Goal: Task Accomplishment & Management: Use online tool/utility

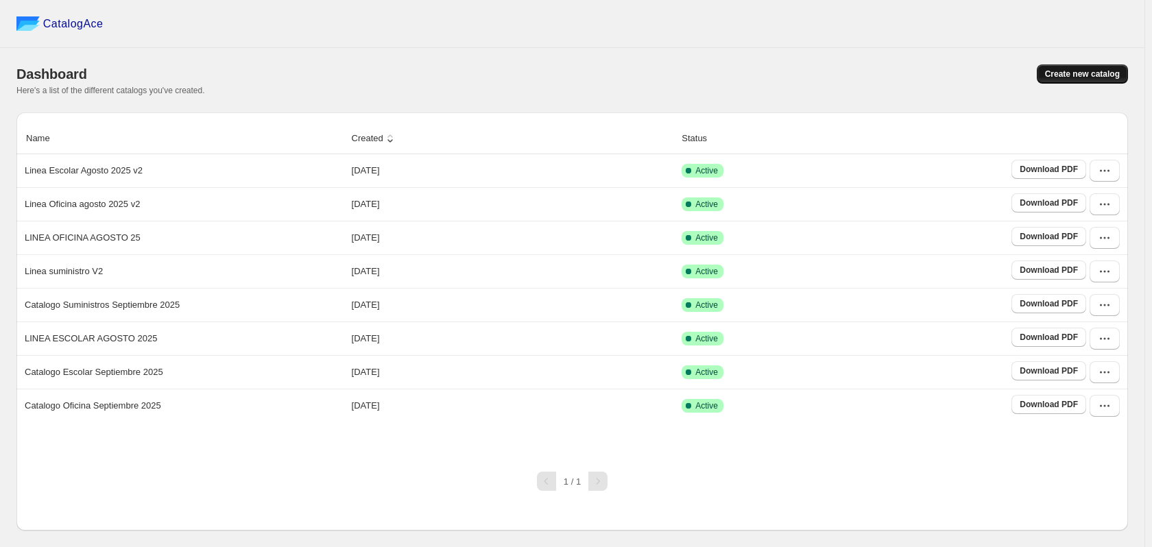
click at [1099, 81] on button "Create new catalog" at bounding box center [1081, 73] width 91 height 19
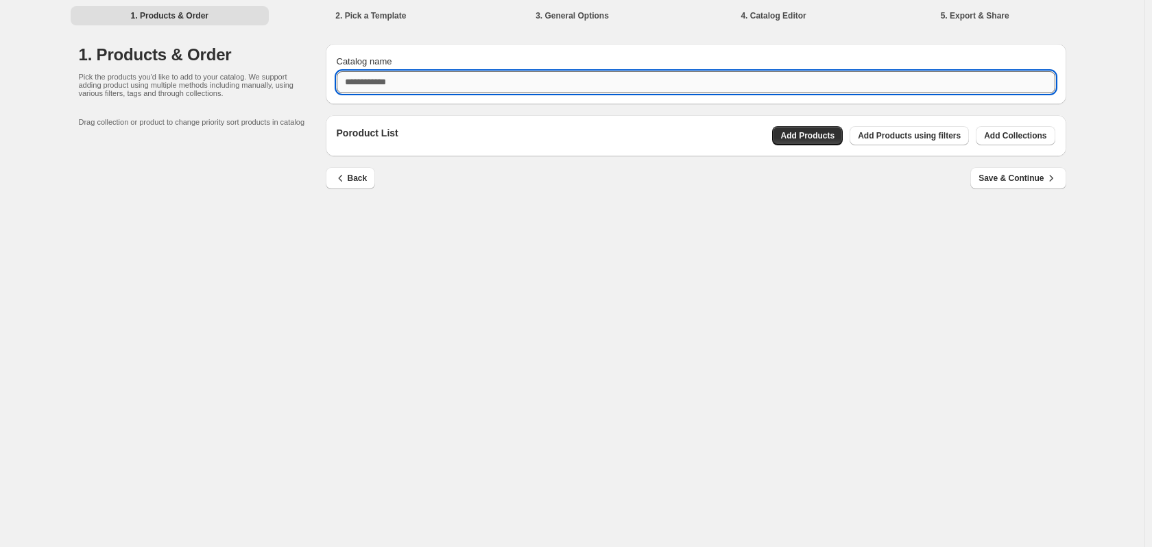
click at [393, 87] on input "Catalog name" at bounding box center [696, 82] width 718 height 22
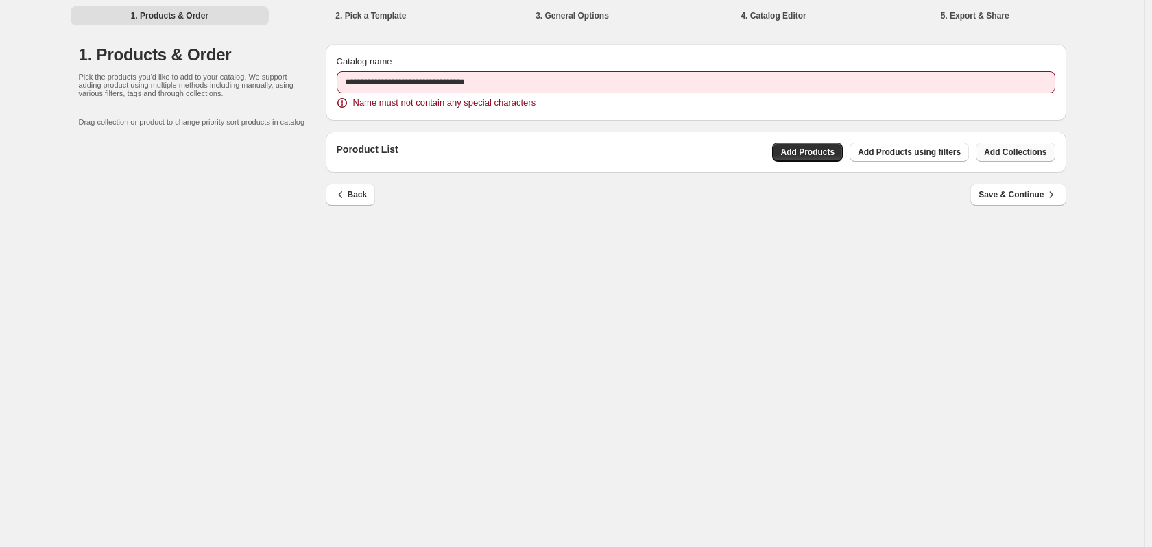
click at [1019, 139] on div "Poroduct List Add Products Add Products using filters Add Collections" at bounding box center [696, 152] width 740 height 41
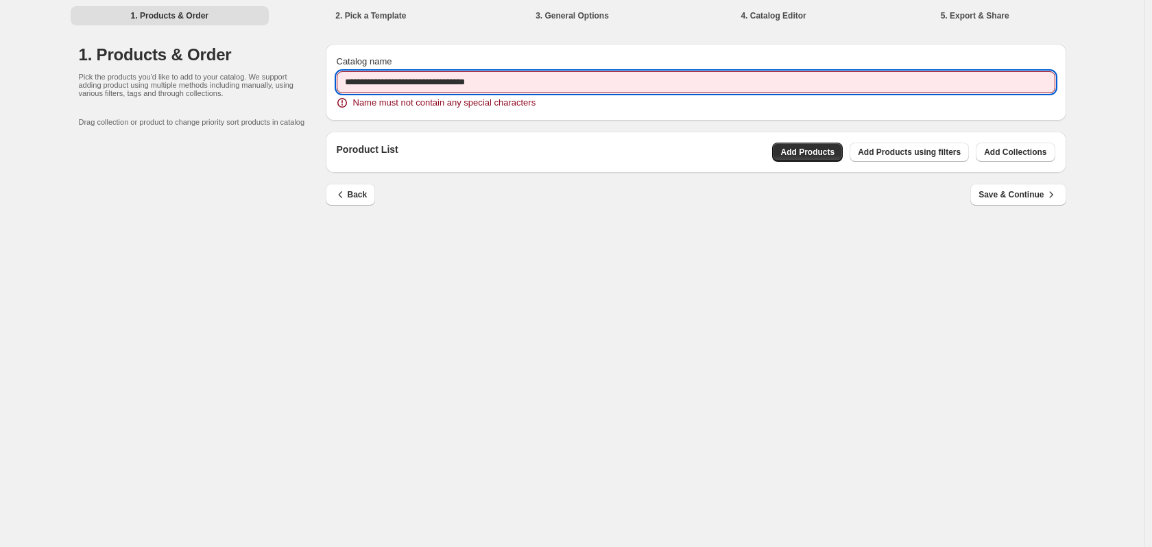
click at [598, 84] on input "**********" at bounding box center [696, 82] width 718 height 22
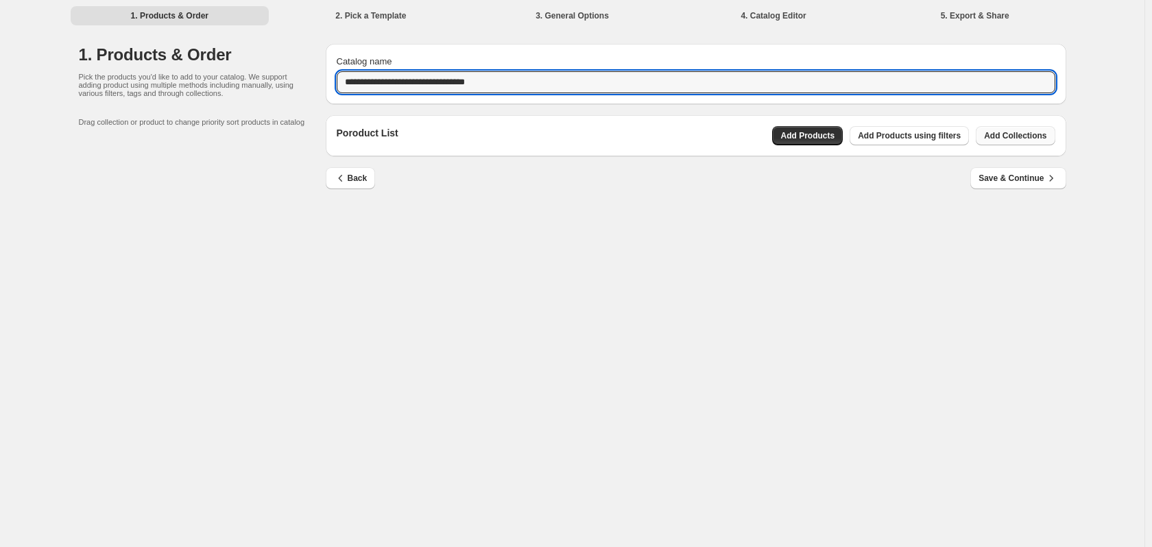
type input "**********"
click at [1042, 136] on span "Add Collections" at bounding box center [1015, 135] width 62 height 11
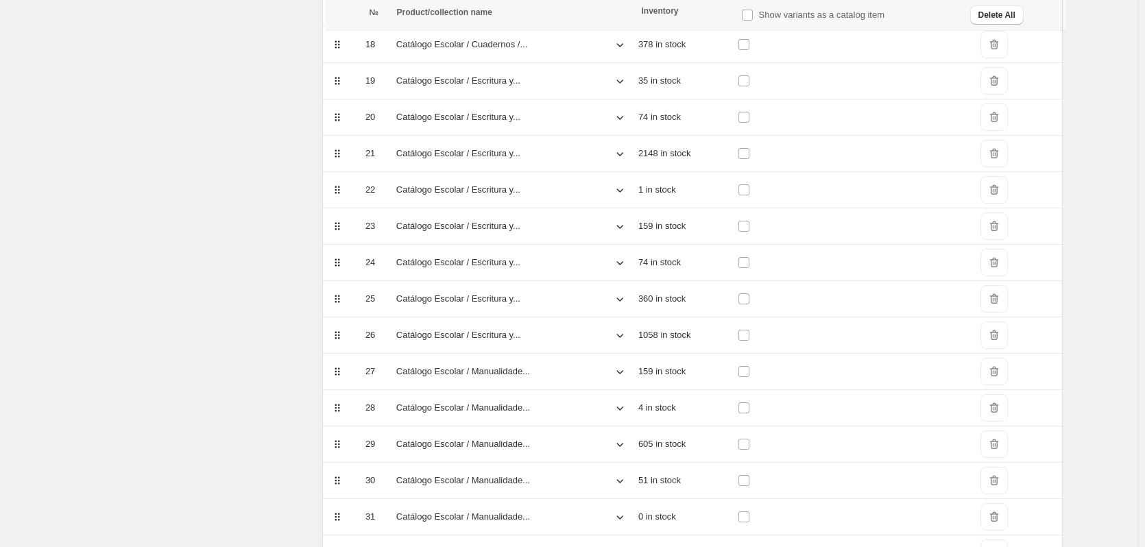
scroll to position [1324, 0]
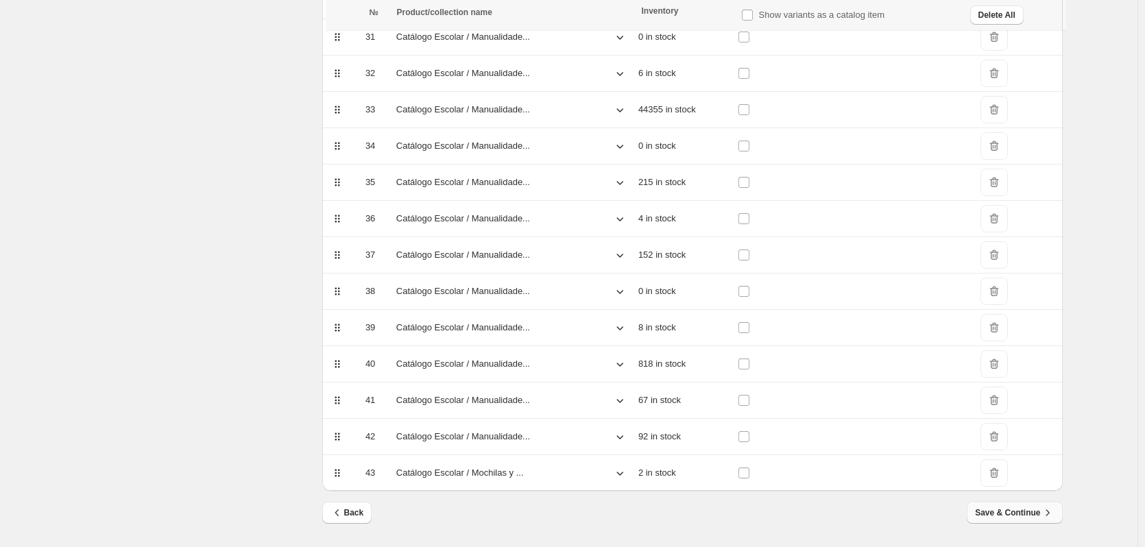
click at [1012, 507] on span "Save & Continue" at bounding box center [1014, 513] width 79 height 14
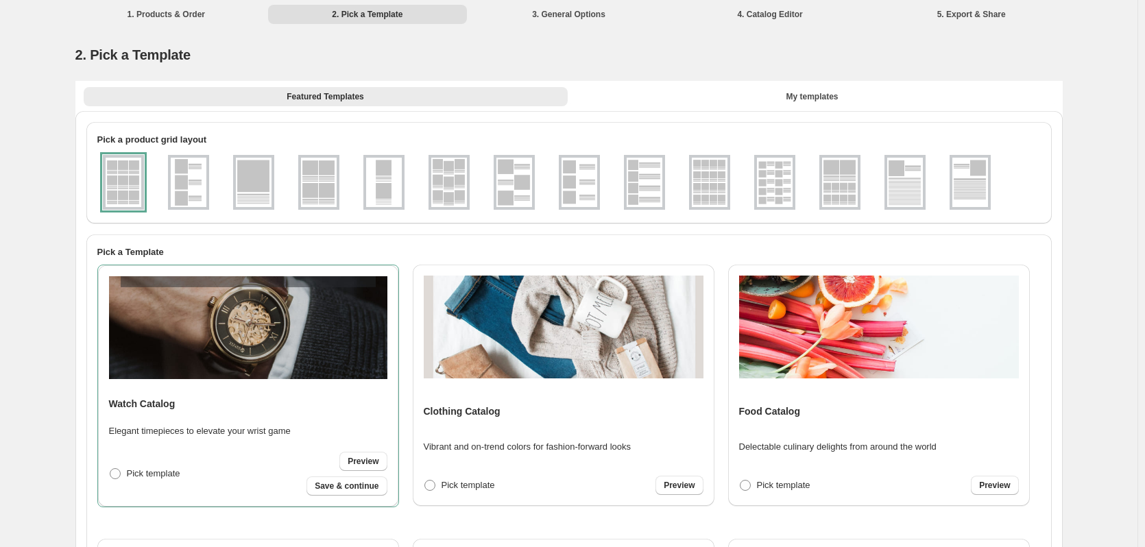
scroll to position [0, 0]
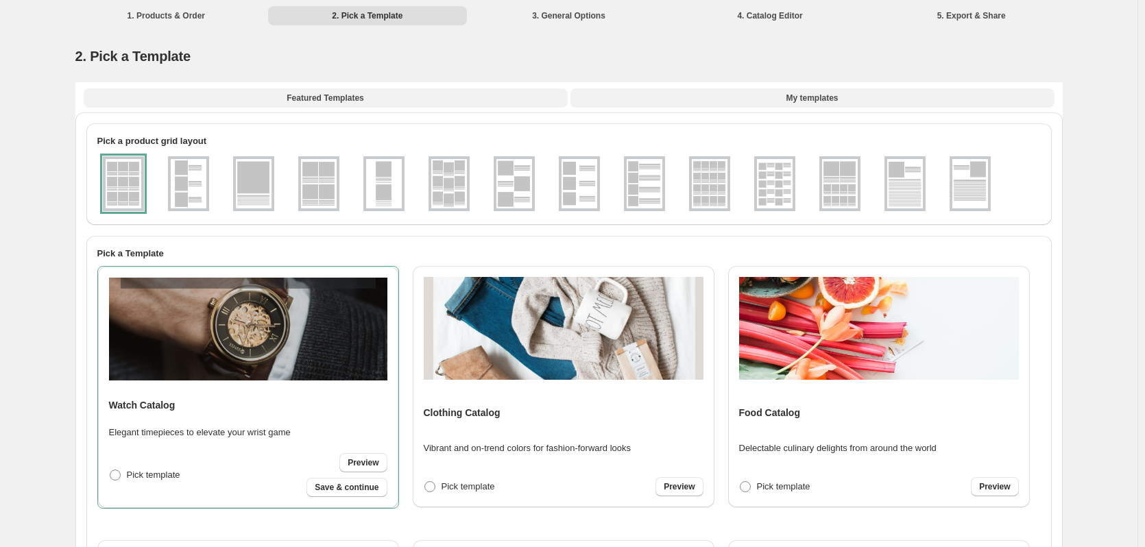
click at [854, 90] on button "My templates" at bounding box center [812, 97] width 484 height 19
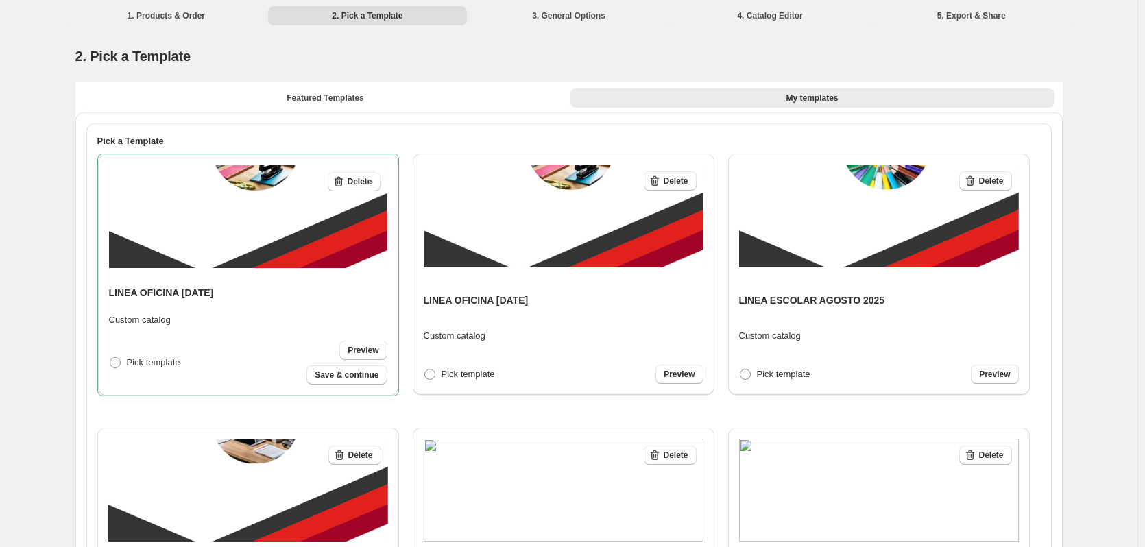
click at [768, 374] on span "Pick template" at bounding box center [783, 374] width 53 height 10
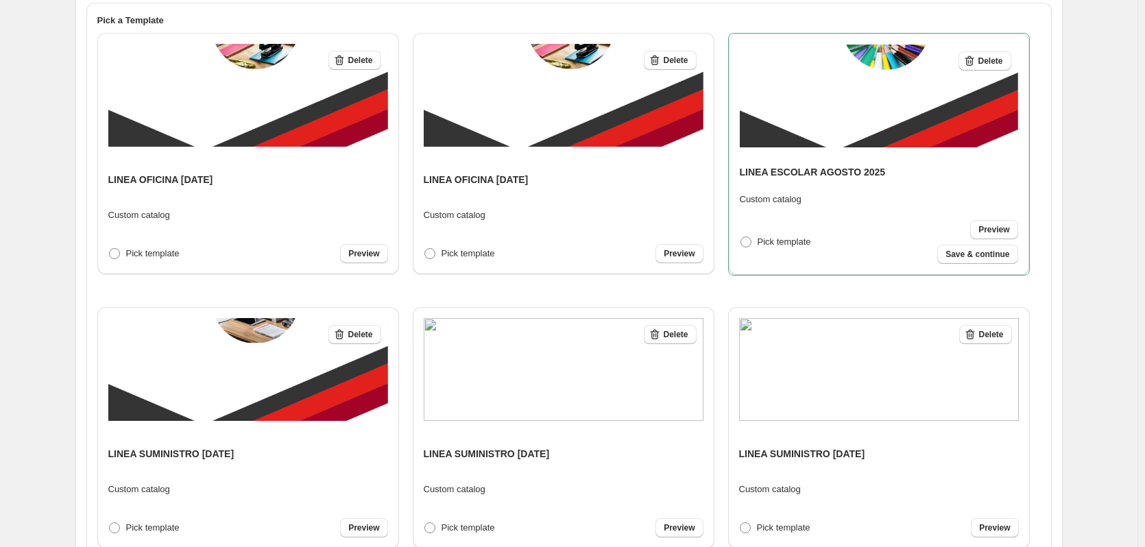
scroll to position [241, 0]
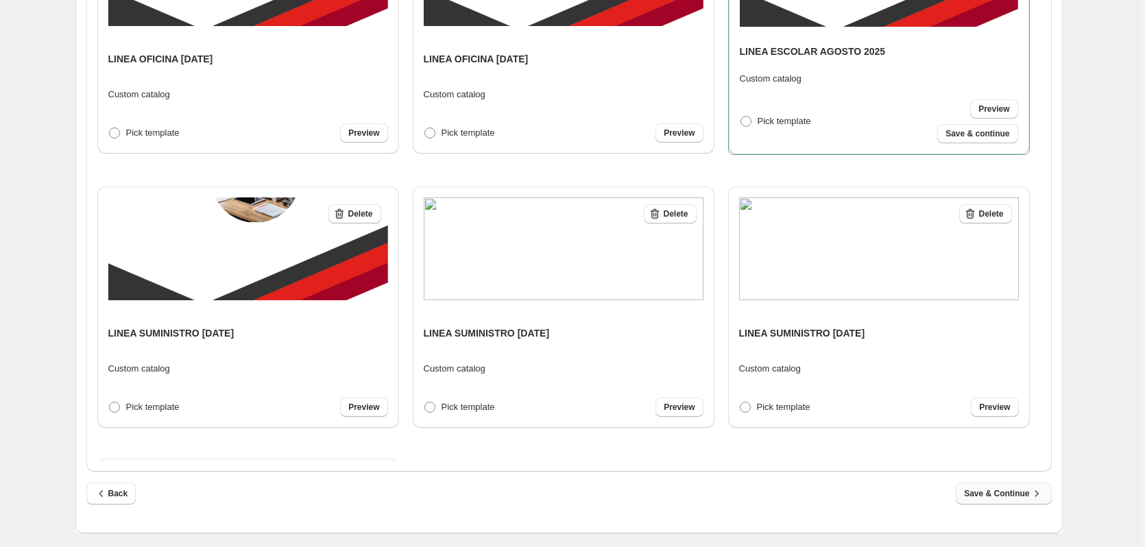
click at [986, 494] on span "Save & Continue" at bounding box center [1003, 494] width 79 height 14
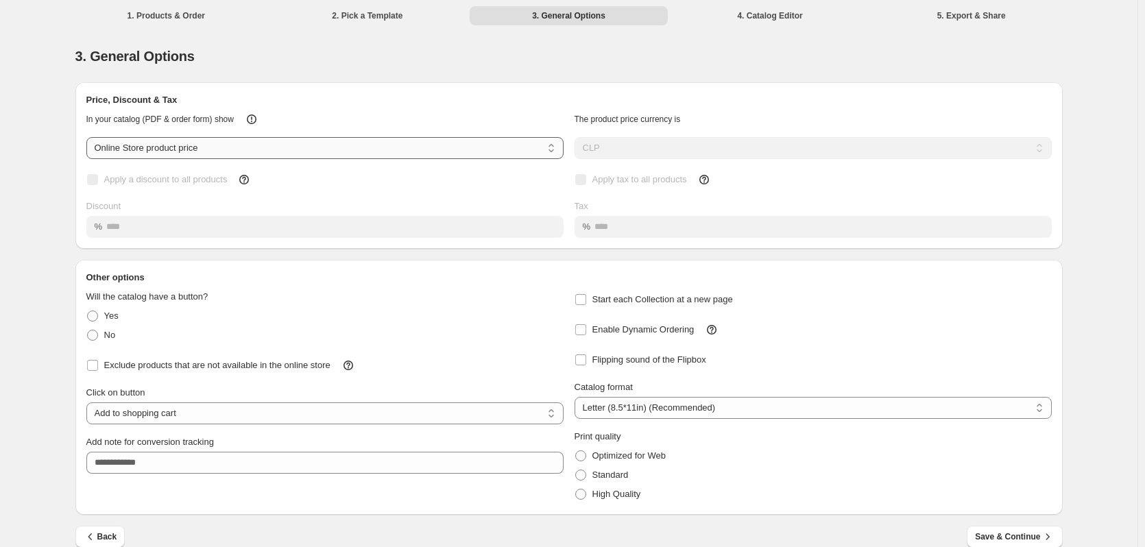
click at [388, 147] on select "**********" at bounding box center [324, 148] width 477 height 22
click at [534, 415] on select "**********" at bounding box center [324, 413] width 477 height 22
select select "**********"
click at [89, 402] on select "**********" at bounding box center [324, 413] width 477 height 22
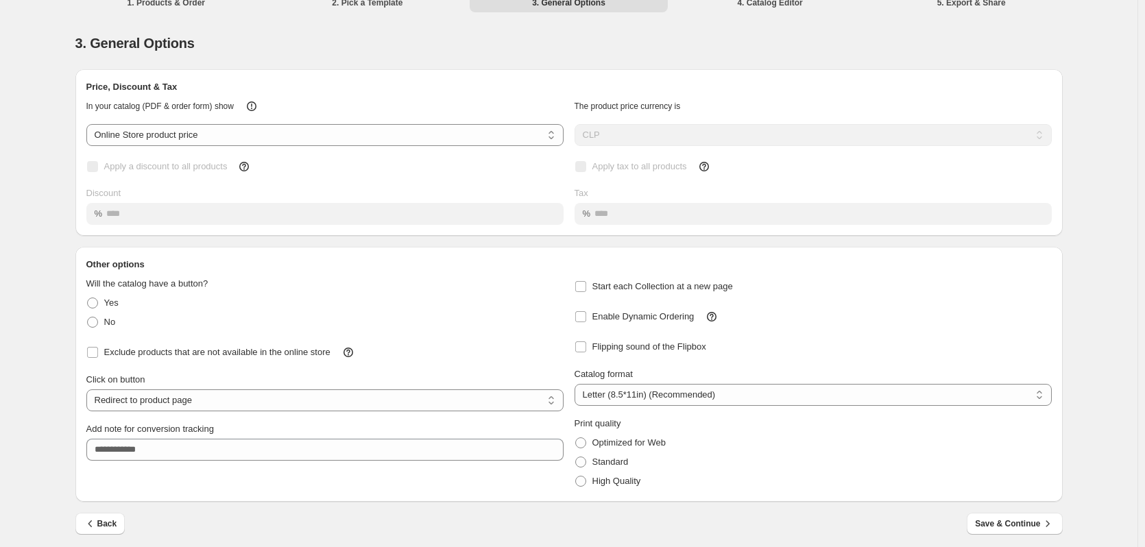
scroll to position [19, 0]
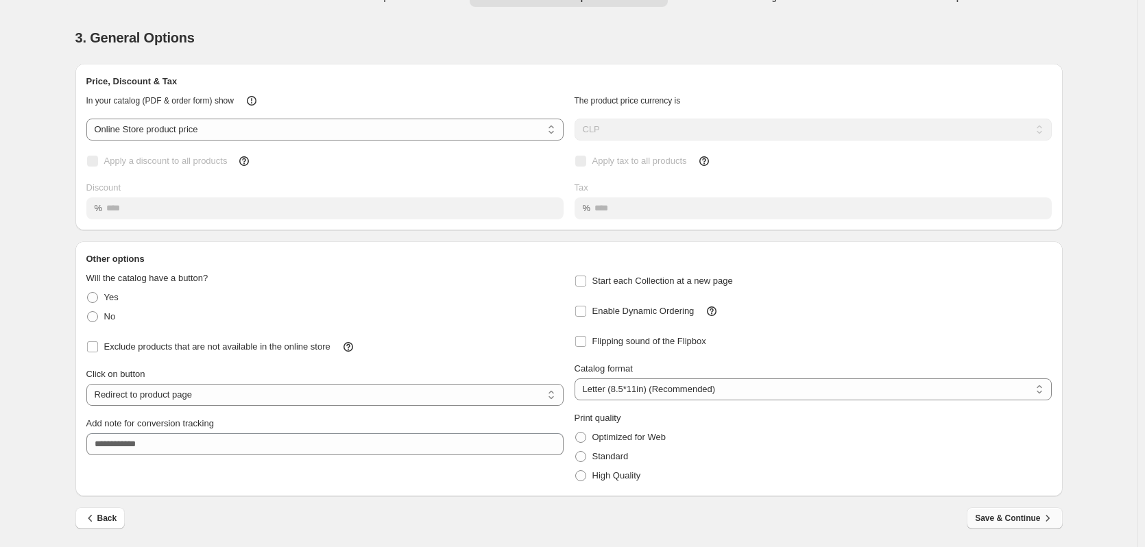
click at [1012, 518] on span "Save & Continue" at bounding box center [1014, 518] width 79 height 14
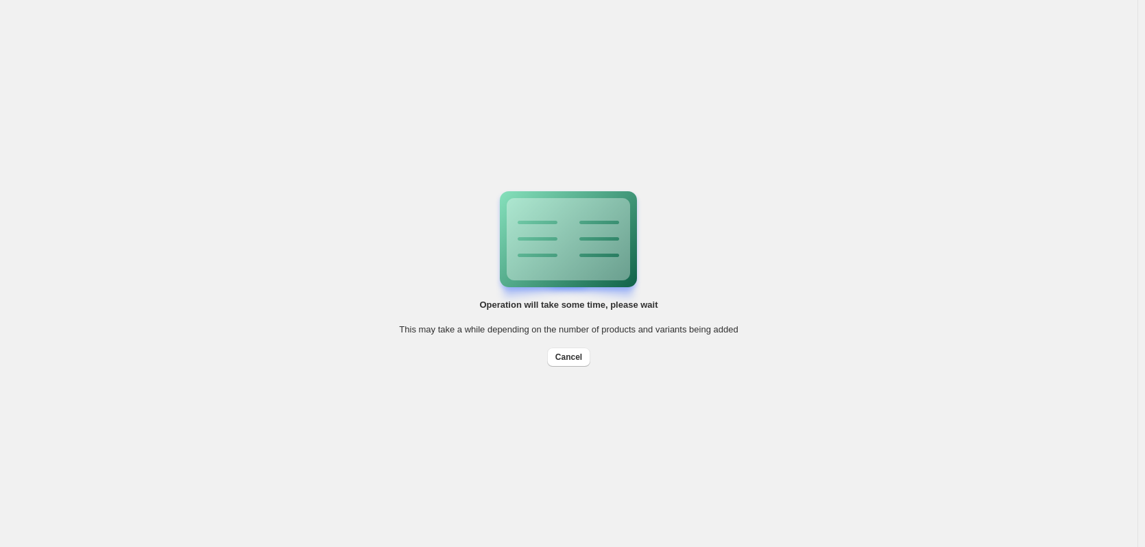
scroll to position [0, 0]
click at [579, 355] on span "Cancel" at bounding box center [572, 357] width 27 height 11
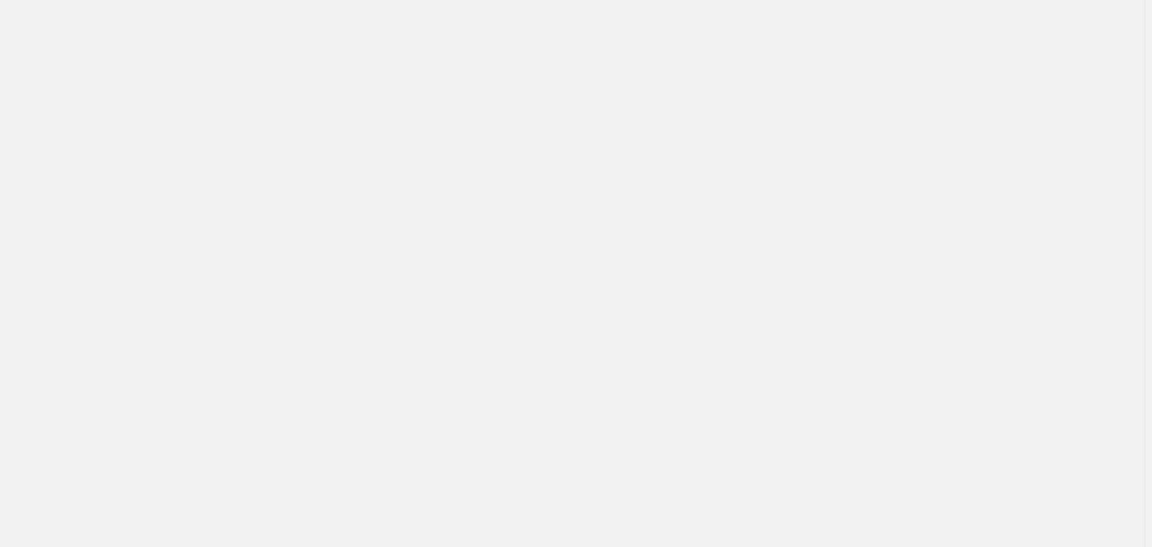
select select "**********"
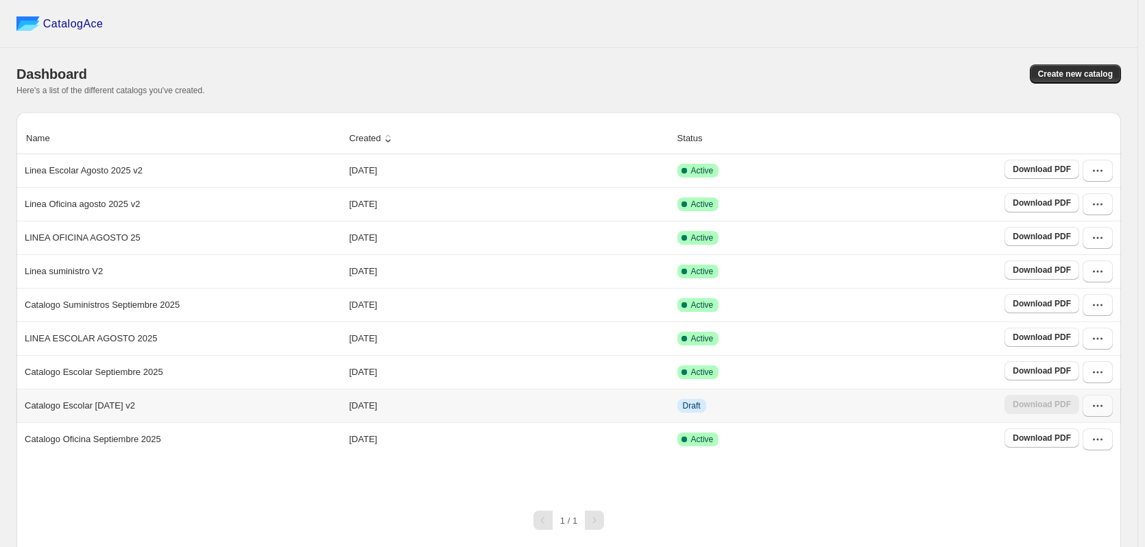
click at [1099, 406] on icon "button" at bounding box center [1098, 406] width 14 height 14
click at [1092, 348] on span "Delete" at bounding box center [1096, 355] width 70 height 14
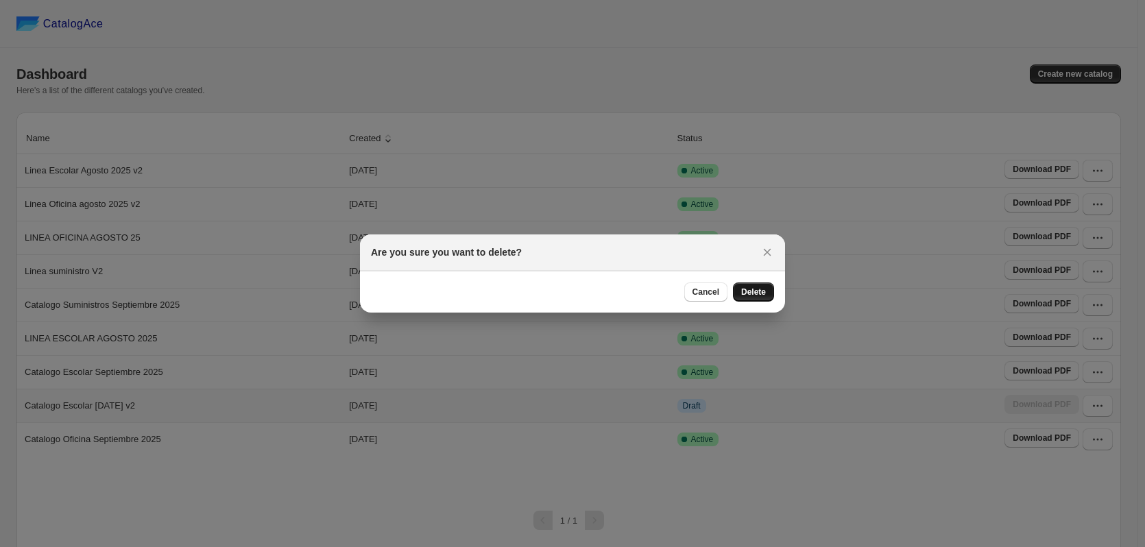
click at [740, 284] on button "Delete" at bounding box center [753, 291] width 41 height 19
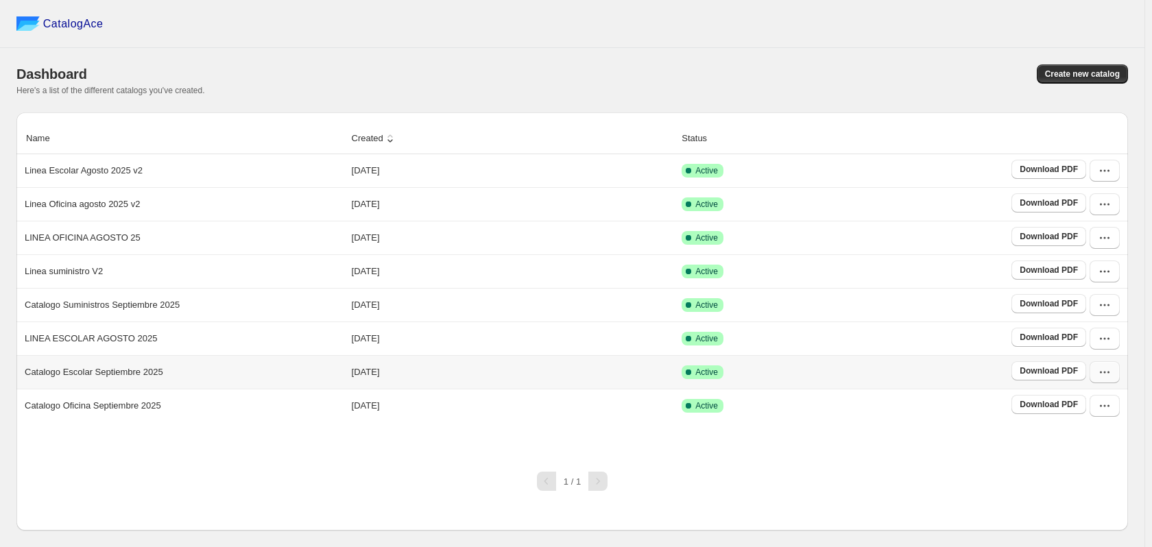
click at [1099, 367] on icon "button" at bounding box center [1104, 372] width 14 height 14
click at [1105, 232] on span "Duplicate Catalog" at bounding box center [1086, 244] width 37 height 24
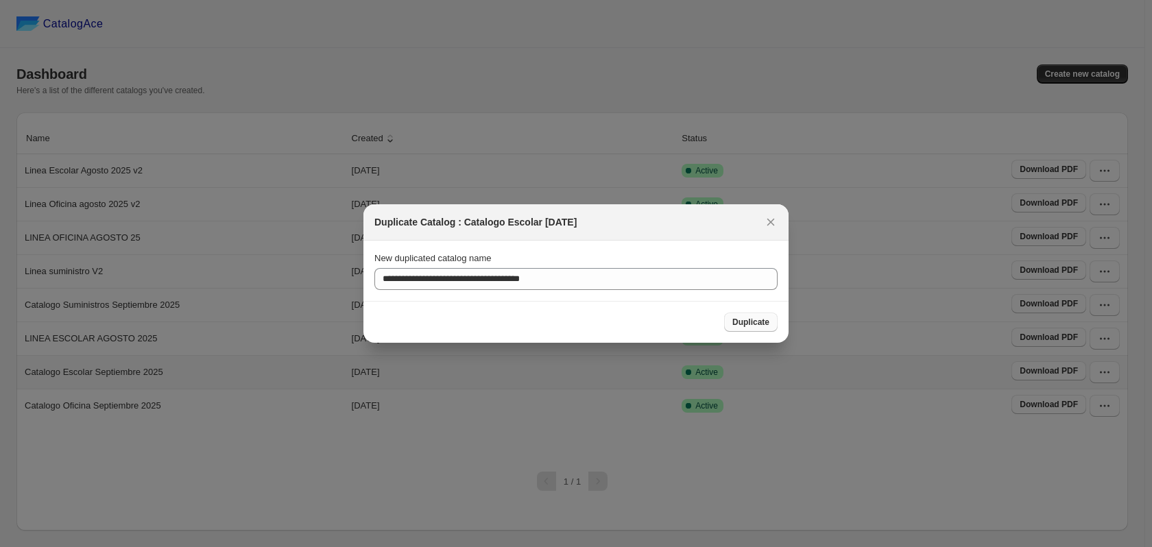
click at [757, 320] on span "Duplicate" at bounding box center [750, 322] width 37 height 11
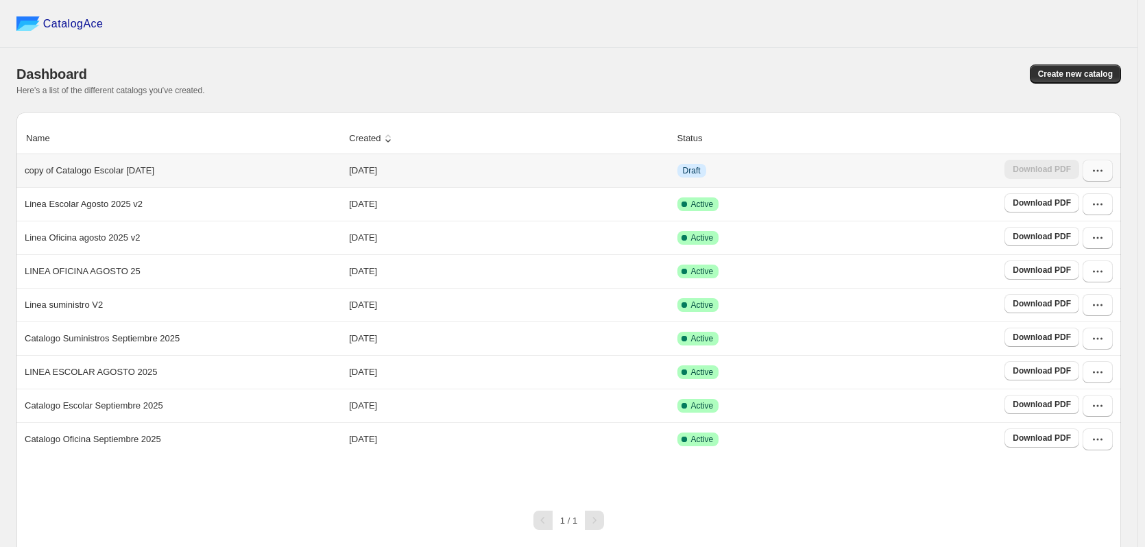
click at [1104, 176] on icon "button" at bounding box center [1098, 171] width 14 height 14
click at [1079, 288] on span "Edit" at bounding box center [1096, 295] width 70 height 14
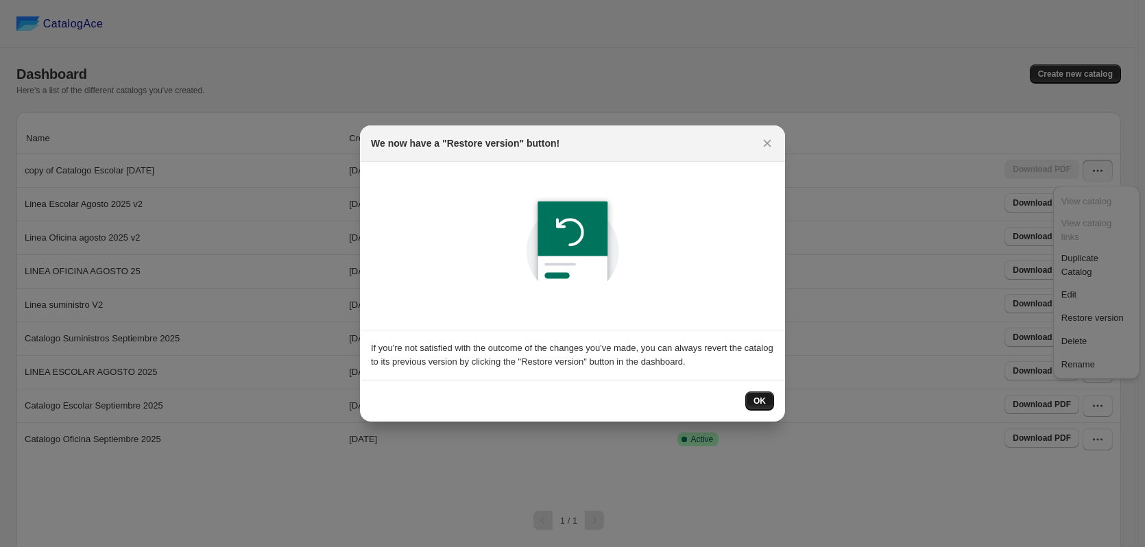
click at [768, 398] on button "OK" at bounding box center [759, 400] width 29 height 19
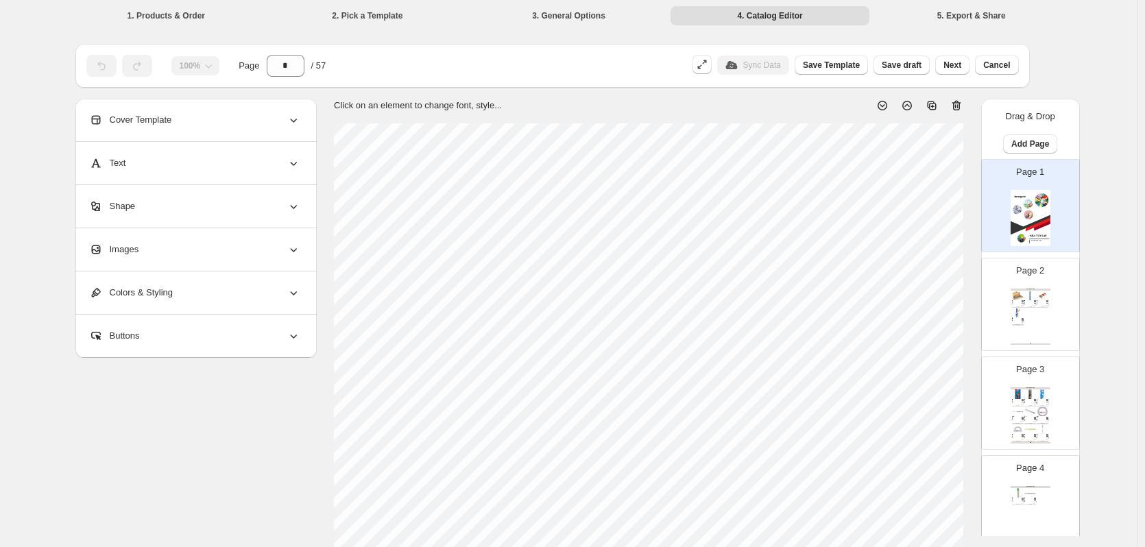
click at [1034, 308] on div "BUY NOW" at bounding box center [1030, 307] width 12 height 1
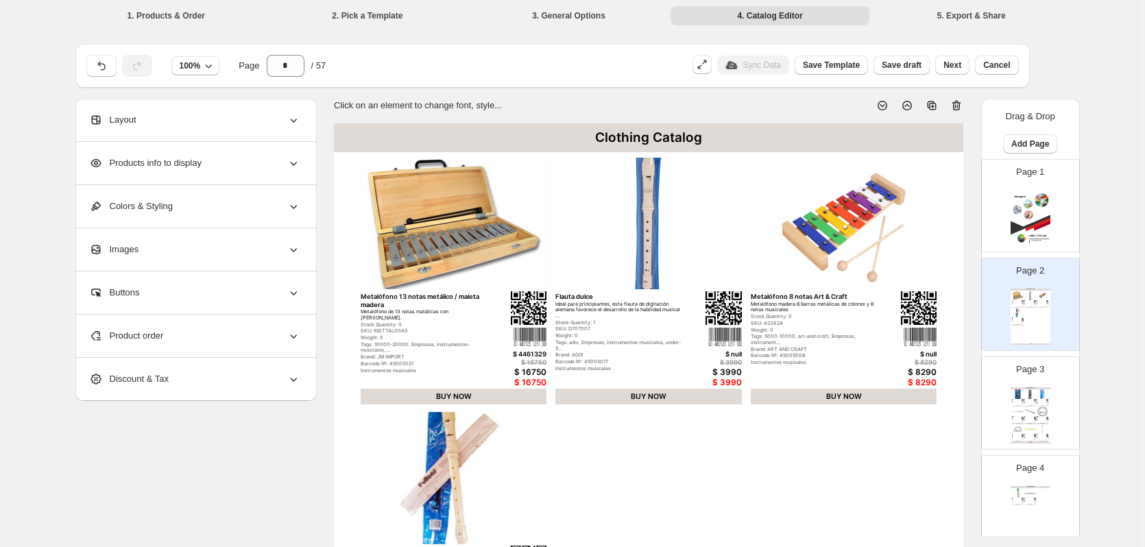
click at [1034, 308] on div "BUY NOW" at bounding box center [1030, 307] width 12 height 1
click at [956, 105] on icon at bounding box center [955, 106] width 1 height 4
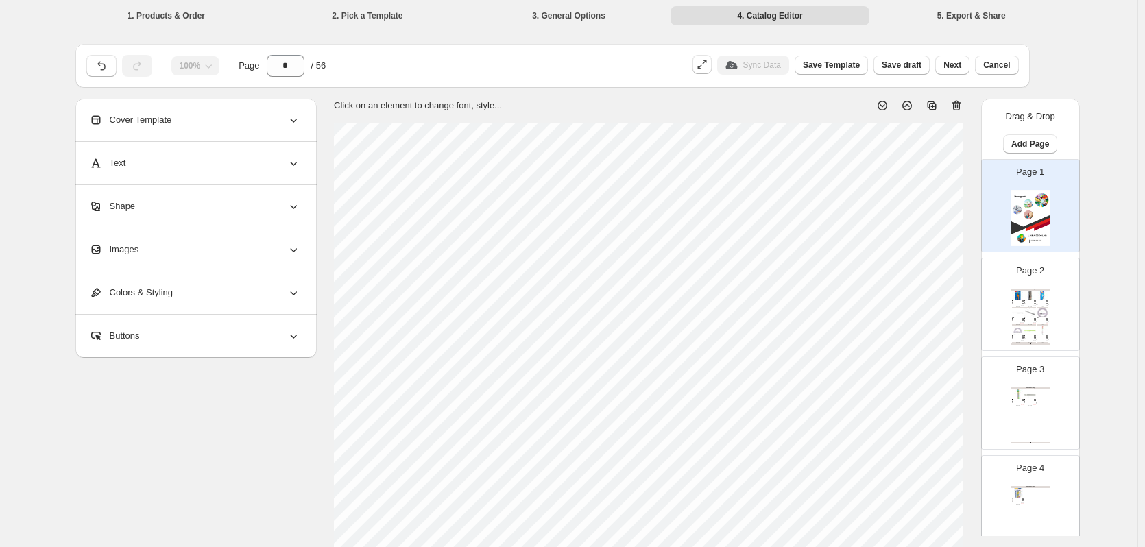
click at [1039, 293] on img at bounding box center [1042, 295] width 12 height 9
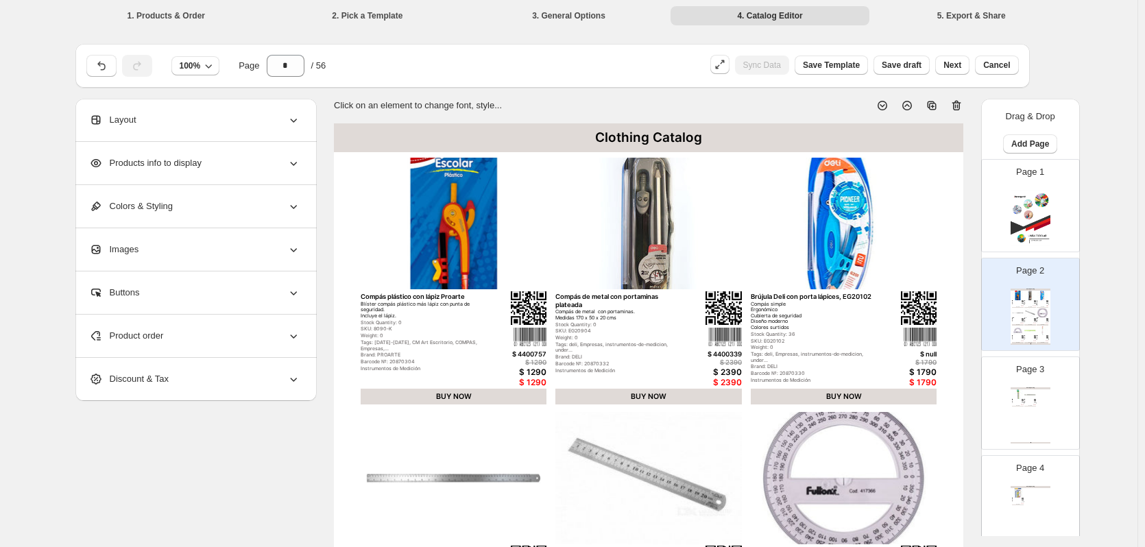
click at [957, 104] on icon at bounding box center [956, 106] width 9 height 10
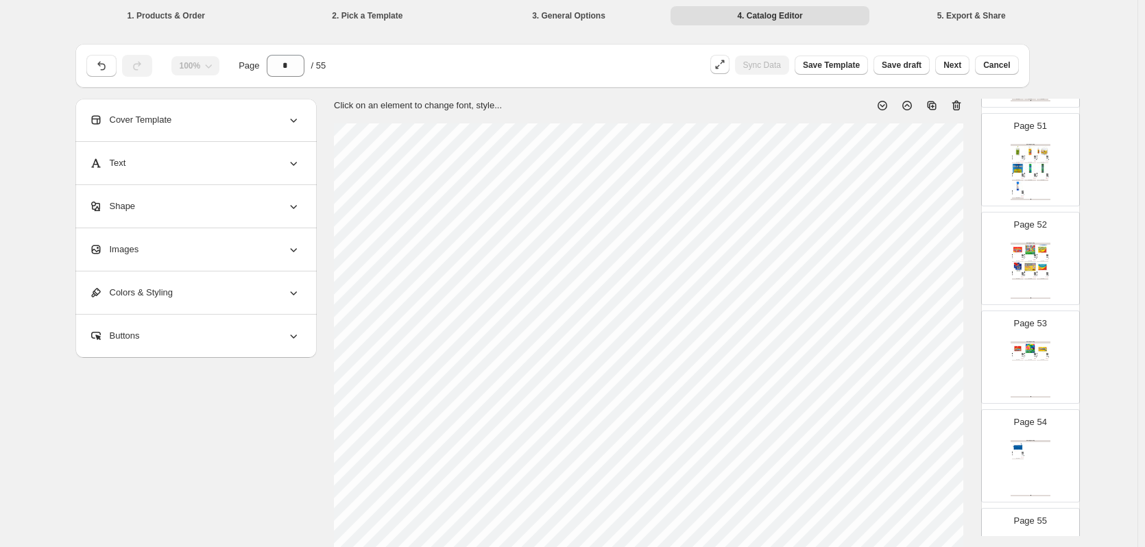
scroll to position [5082, 0]
click at [1027, 371] on div "Clothing Catalog Estuche escolar PVC azul Perfecto para guardar útiles escolare…" at bounding box center [1030, 367] width 40 height 56
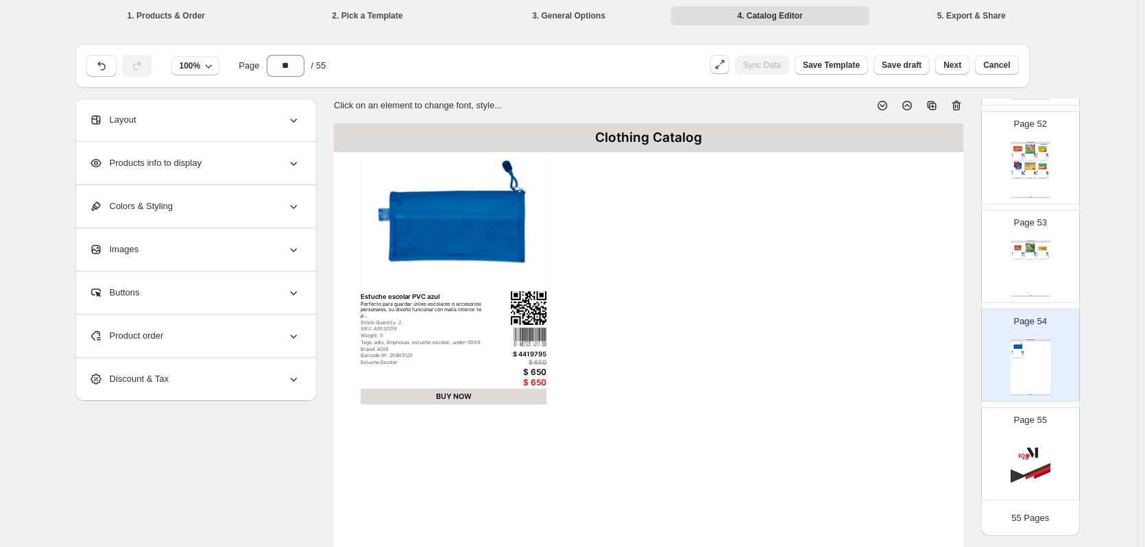
click at [959, 100] on icon at bounding box center [956, 106] width 14 height 14
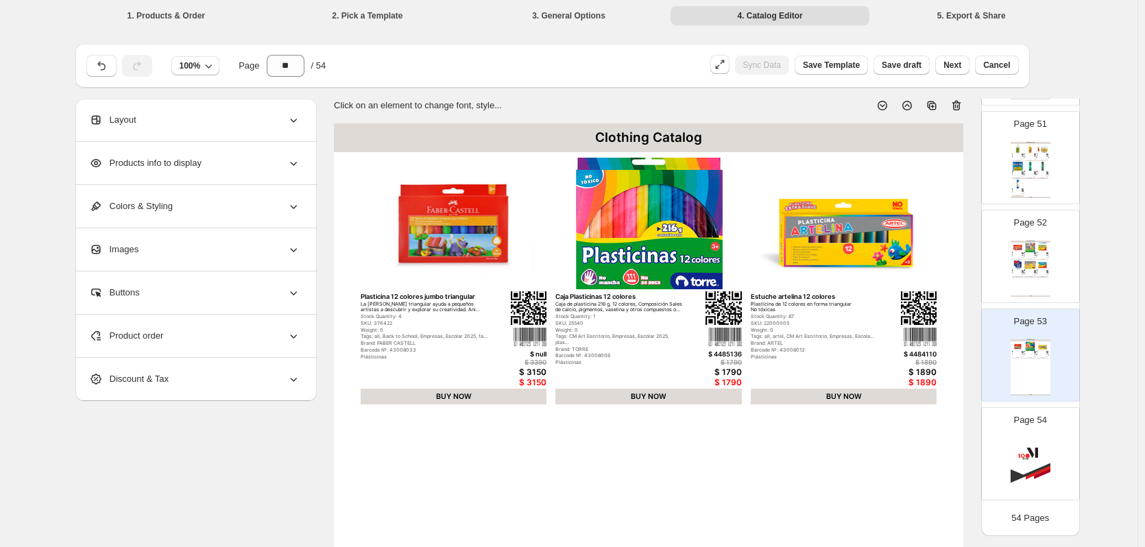
scroll to position [4983, 0]
click at [961, 103] on icon at bounding box center [956, 106] width 9 height 10
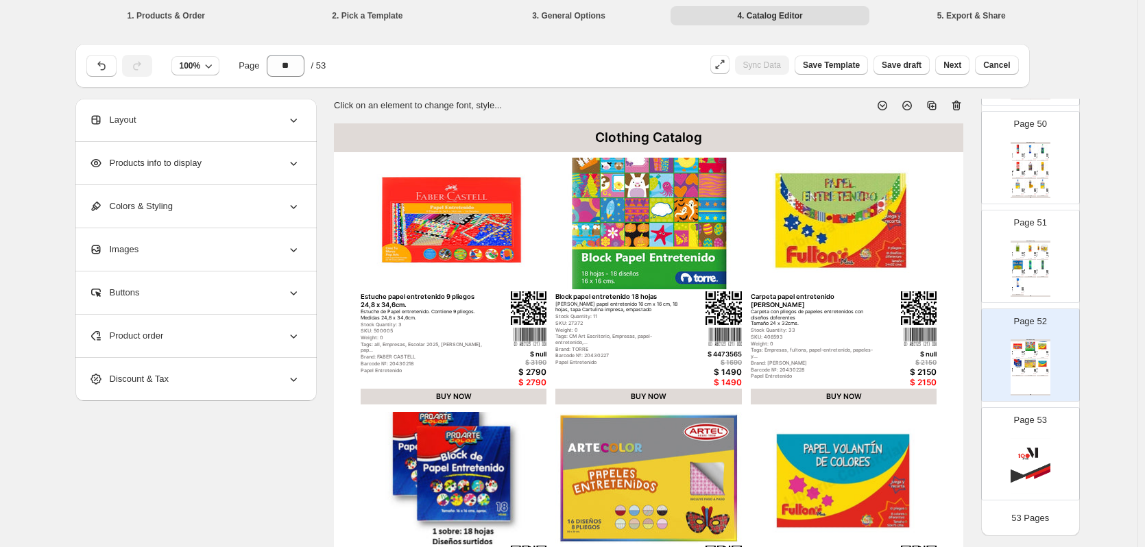
click at [961, 103] on icon at bounding box center [956, 106] width 9 height 10
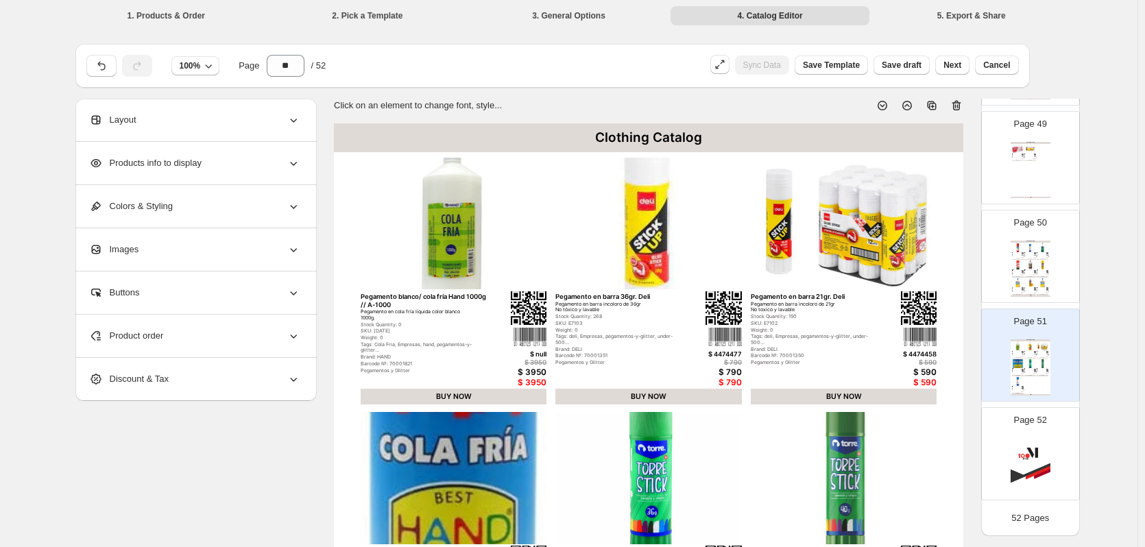
click at [961, 103] on icon at bounding box center [956, 106] width 9 height 10
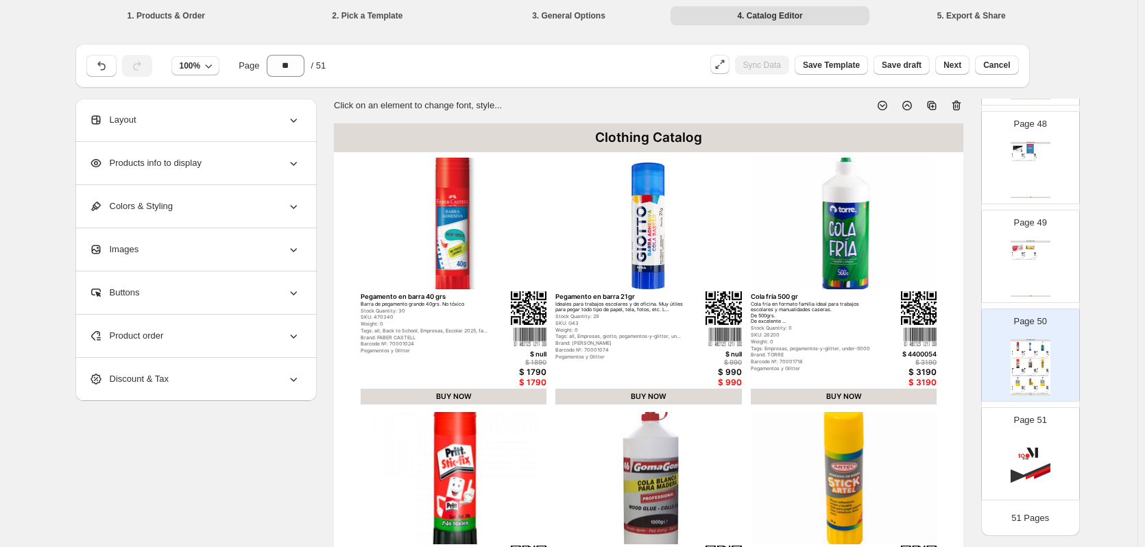
scroll to position [4687, 0]
click at [961, 103] on icon at bounding box center [956, 106] width 9 height 10
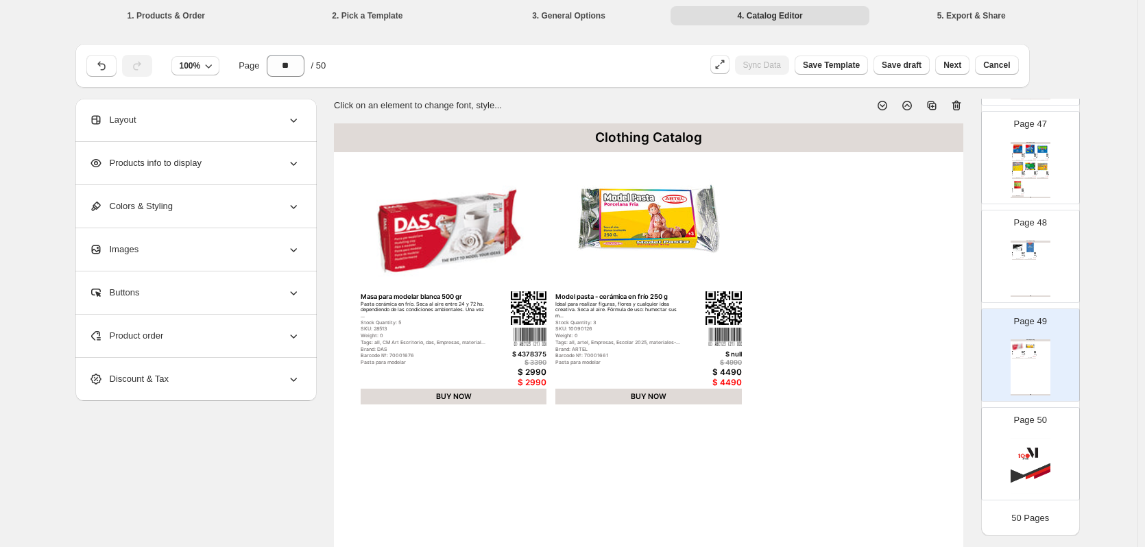
scroll to position [4588, 0]
click at [961, 103] on icon at bounding box center [956, 106] width 9 height 10
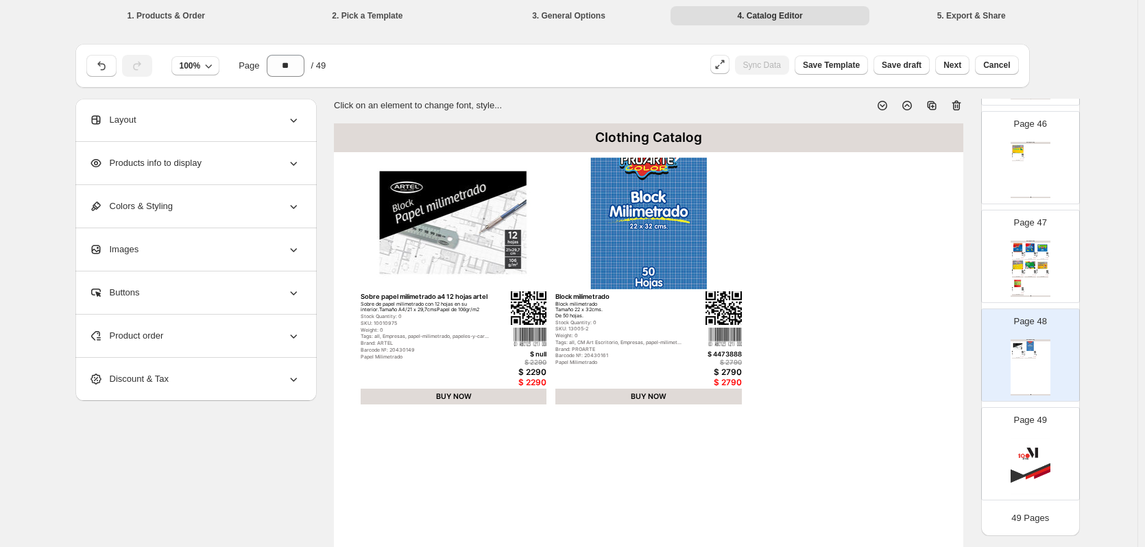
scroll to position [4490, 0]
click at [961, 103] on icon at bounding box center [956, 106] width 9 height 10
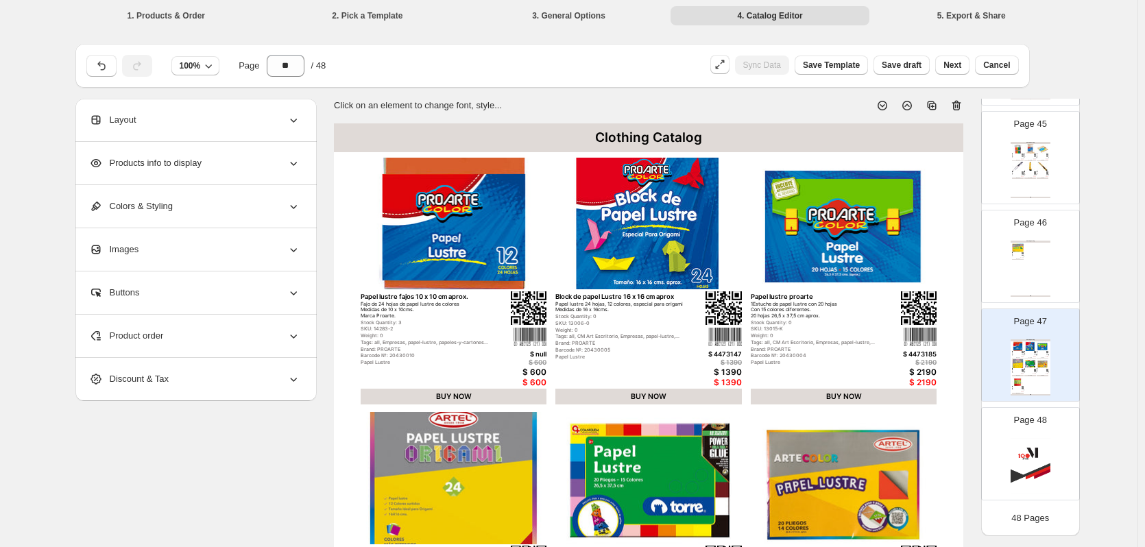
click at [961, 103] on icon at bounding box center [956, 106] width 9 height 10
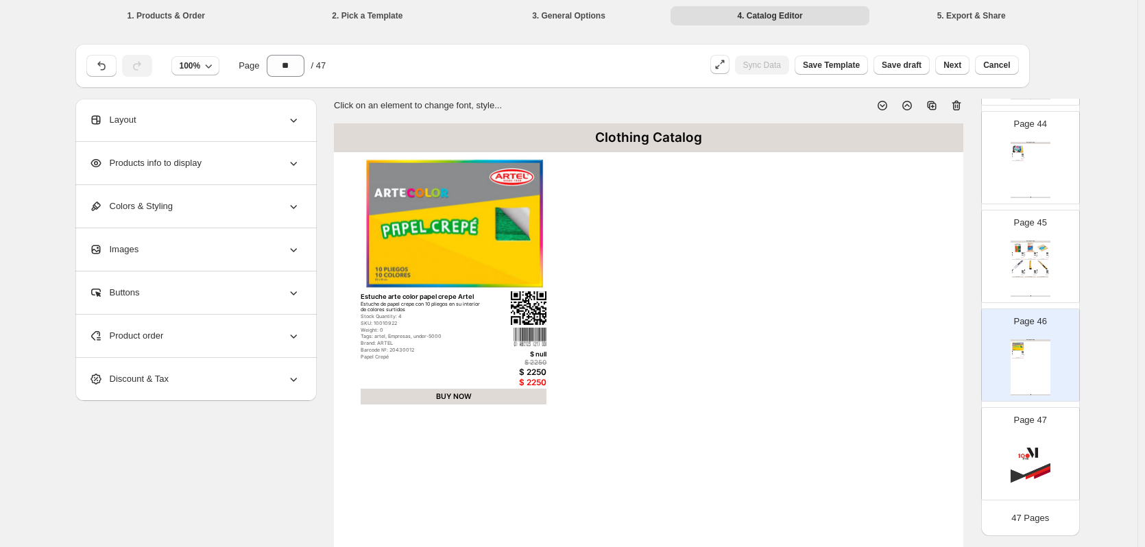
scroll to position [4292, 0]
click at [961, 103] on icon at bounding box center [956, 106] width 9 height 10
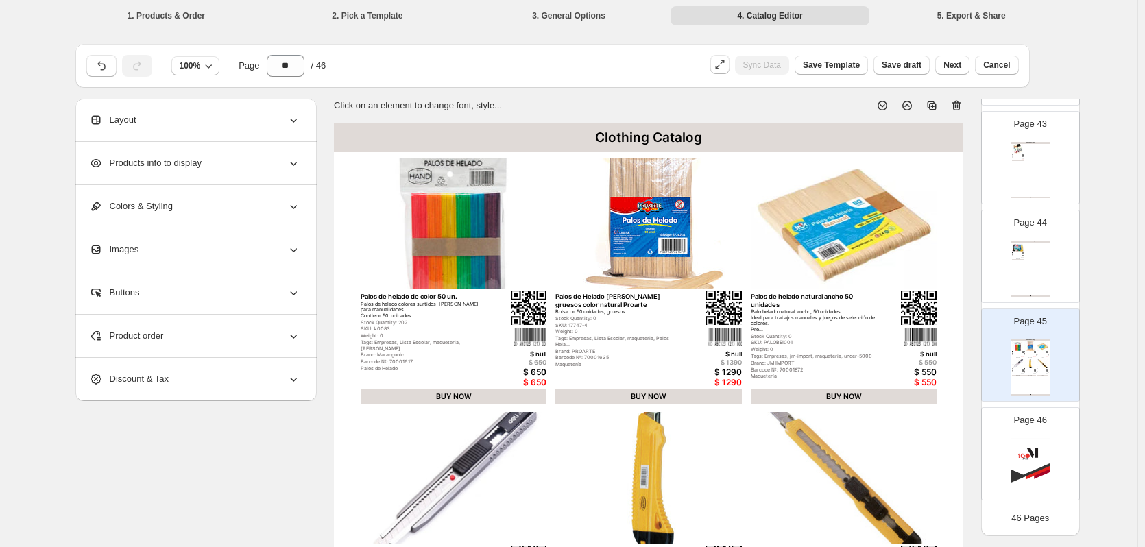
click at [961, 103] on icon at bounding box center [956, 106] width 9 height 10
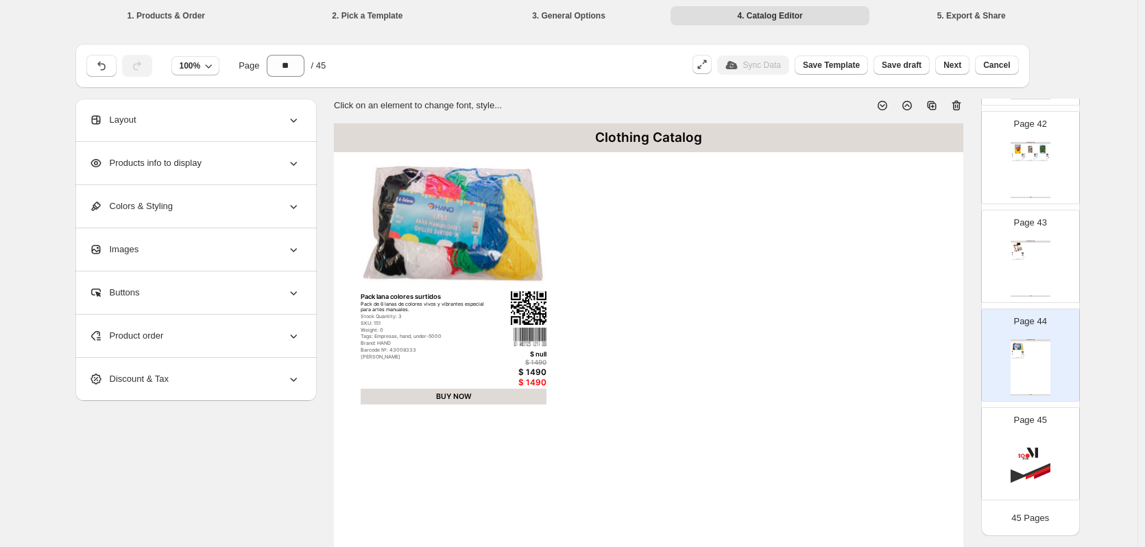
click at [961, 103] on icon at bounding box center [956, 106] width 9 height 10
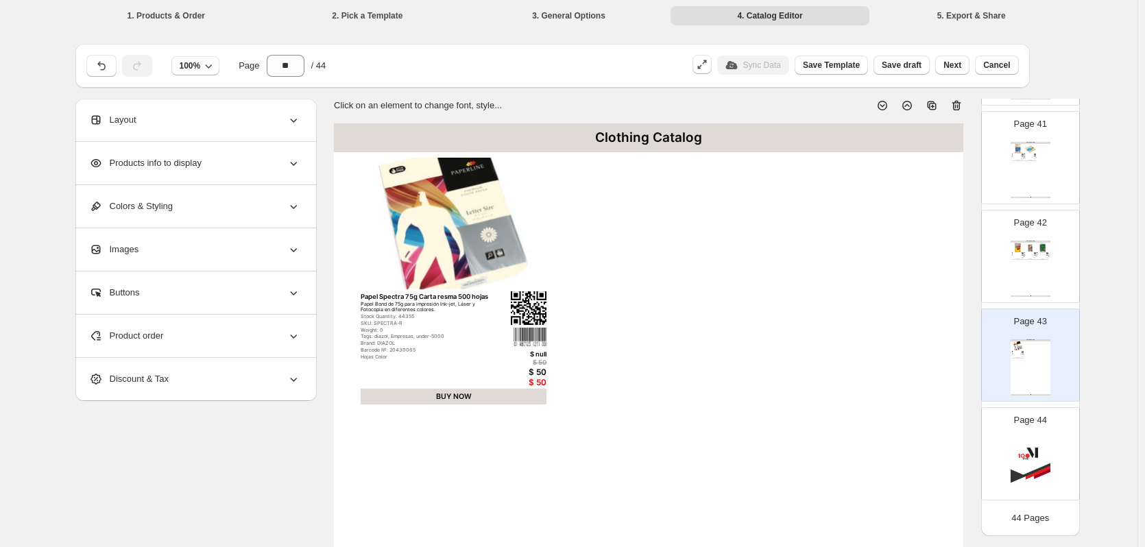
click at [961, 103] on icon at bounding box center [956, 106] width 9 height 10
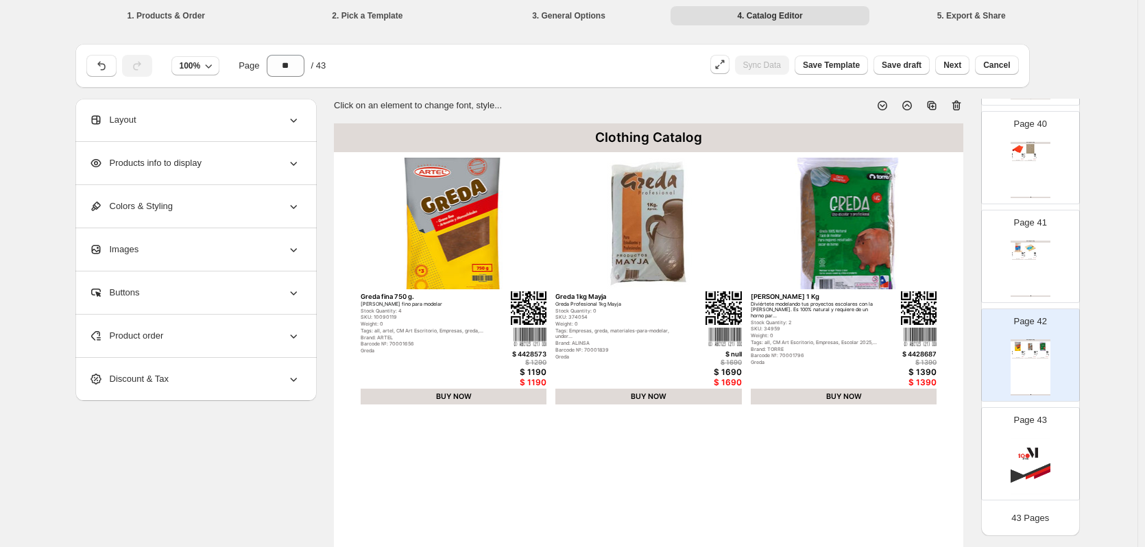
click at [961, 103] on icon at bounding box center [956, 106] width 9 height 10
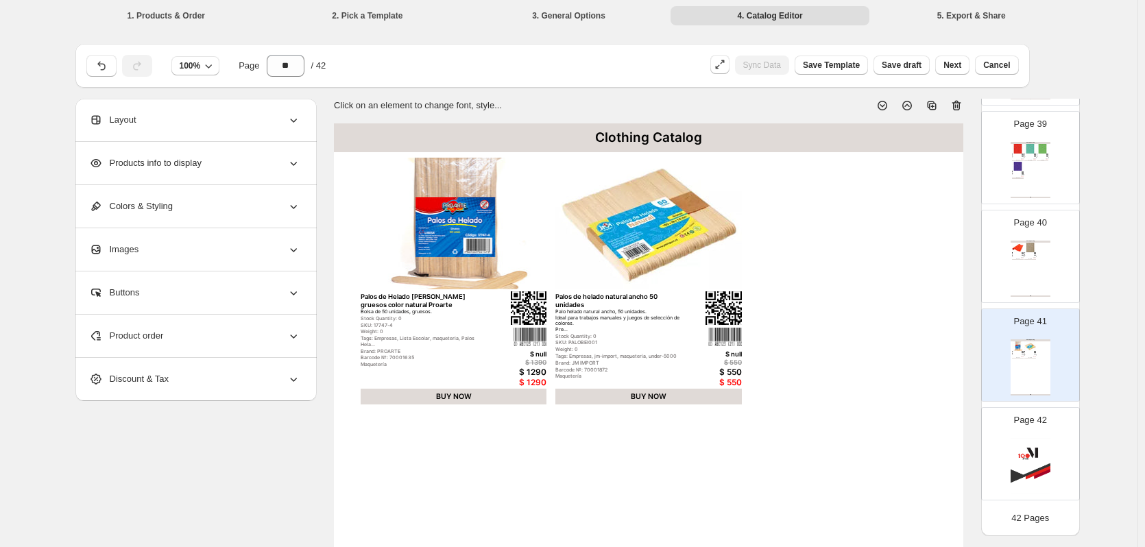
click at [961, 103] on icon at bounding box center [956, 106] width 9 height 10
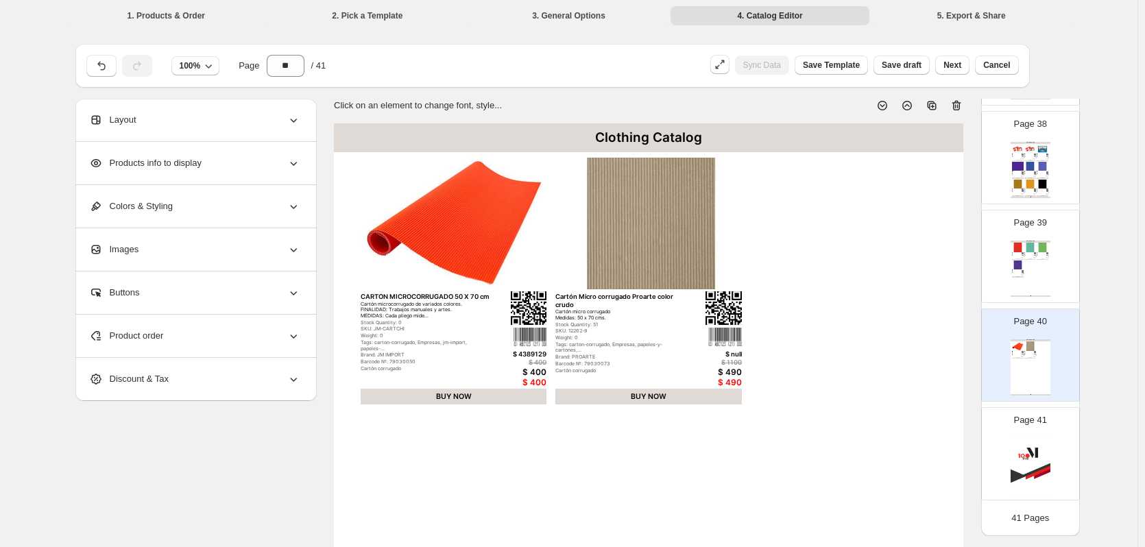
click at [961, 103] on icon at bounding box center [956, 106] width 9 height 10
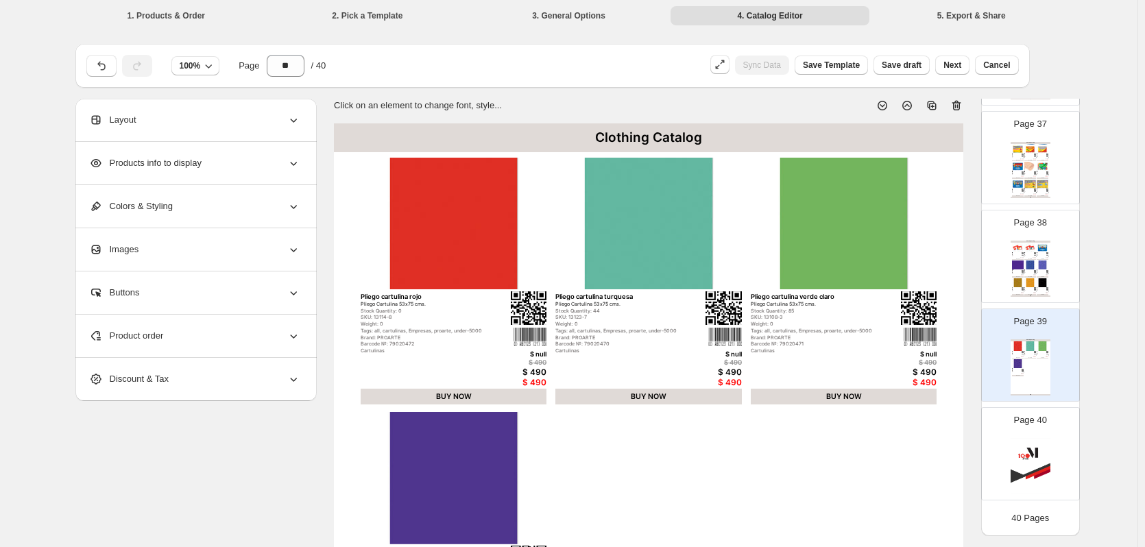
click at [961, 103] on icon at bounding box center [956, 106] width 9 height 10
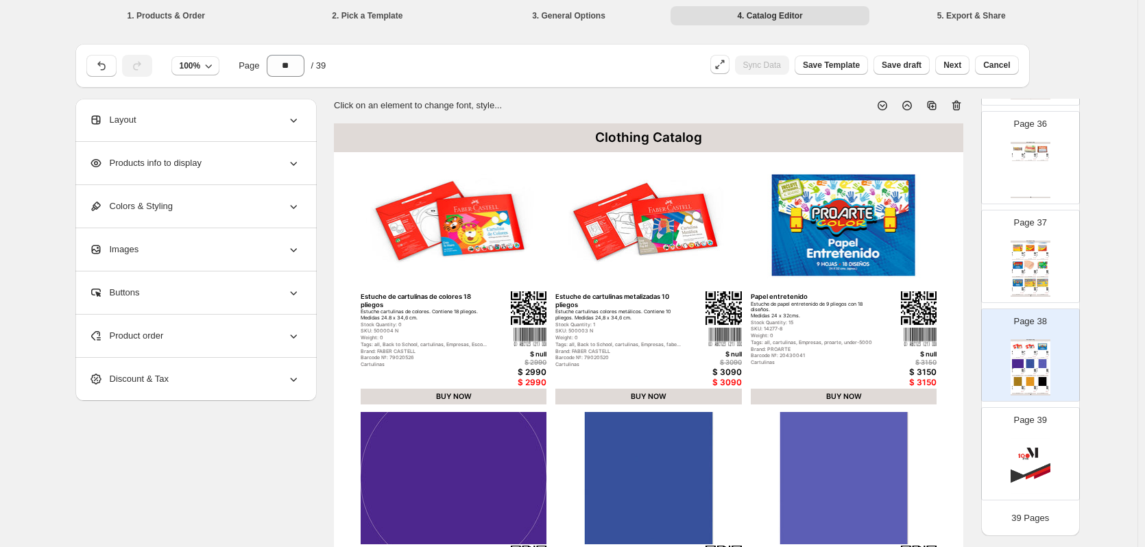
click at [961, 103] on icon at bounding box center [956, 106] width 9 height 10
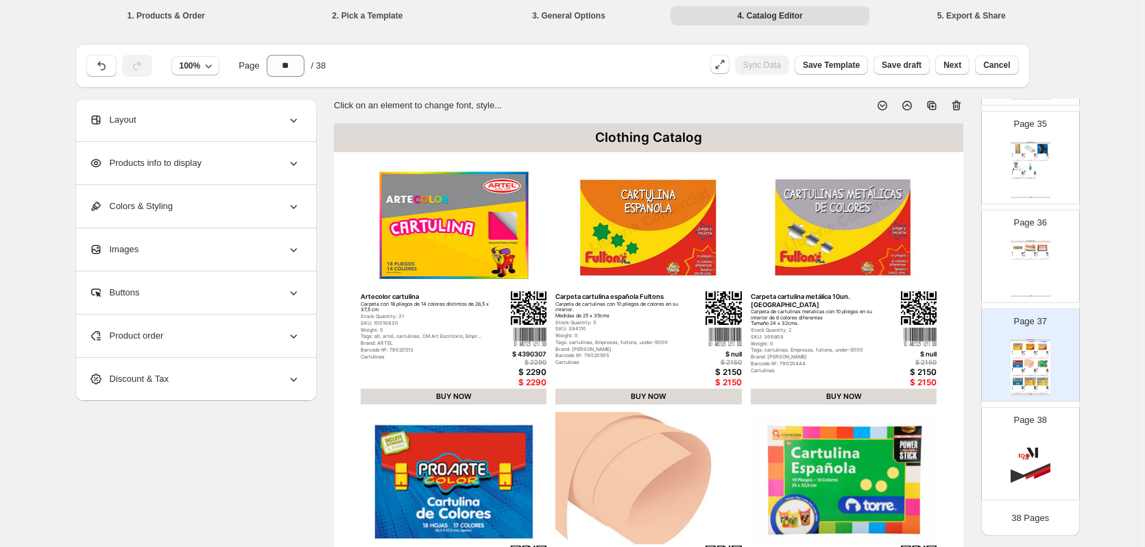
click at [961, 103] on icon at bounding box center [956, 106] width 9 height 10
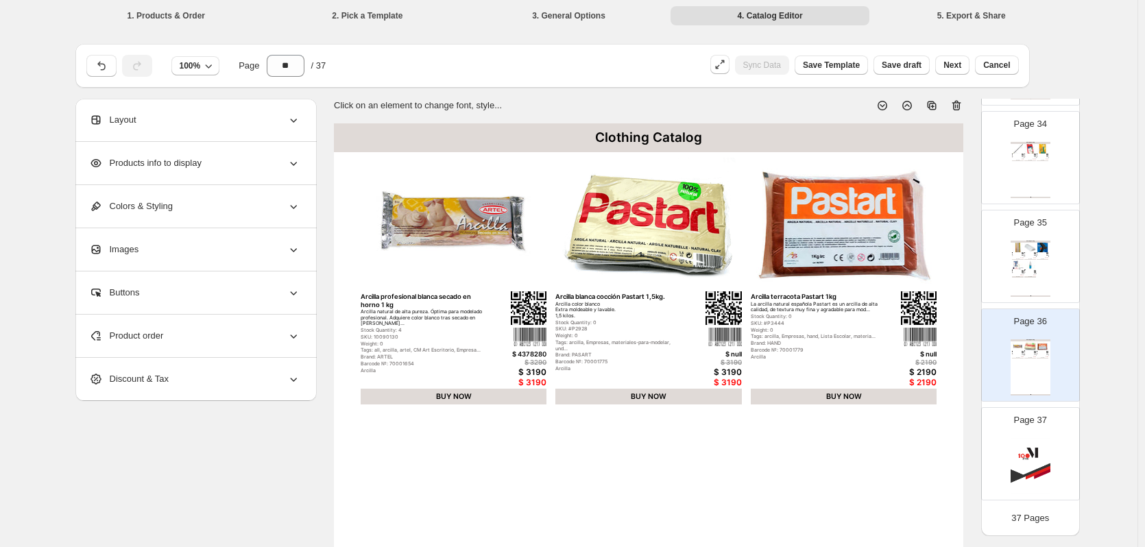
click at [961, 103] on icon at bounding box center [956, 106] width 9 height 10
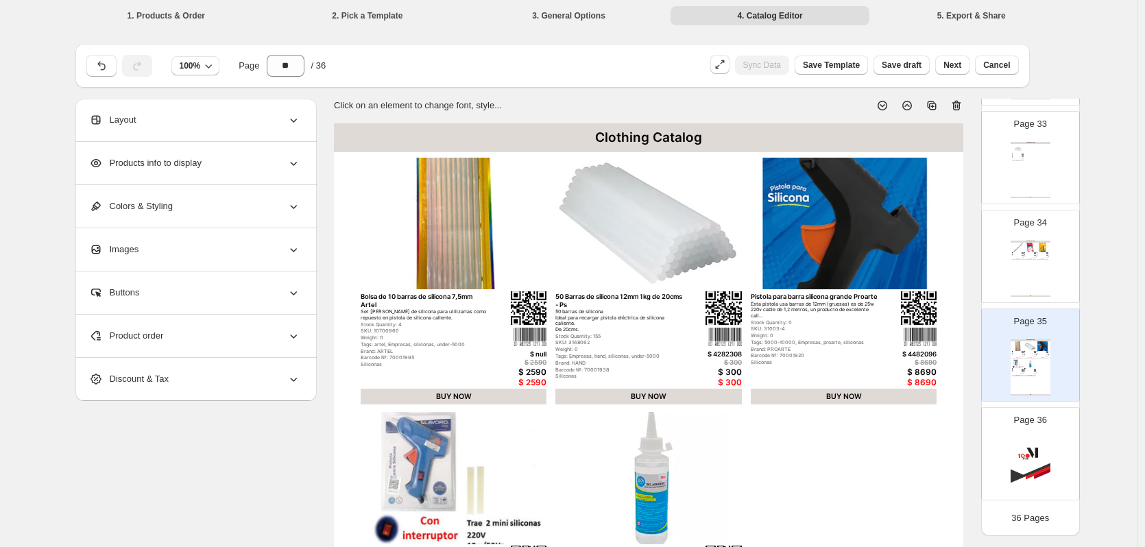
click at [961, 103] on icon at bounding box center [956, 106] width 9 height 10
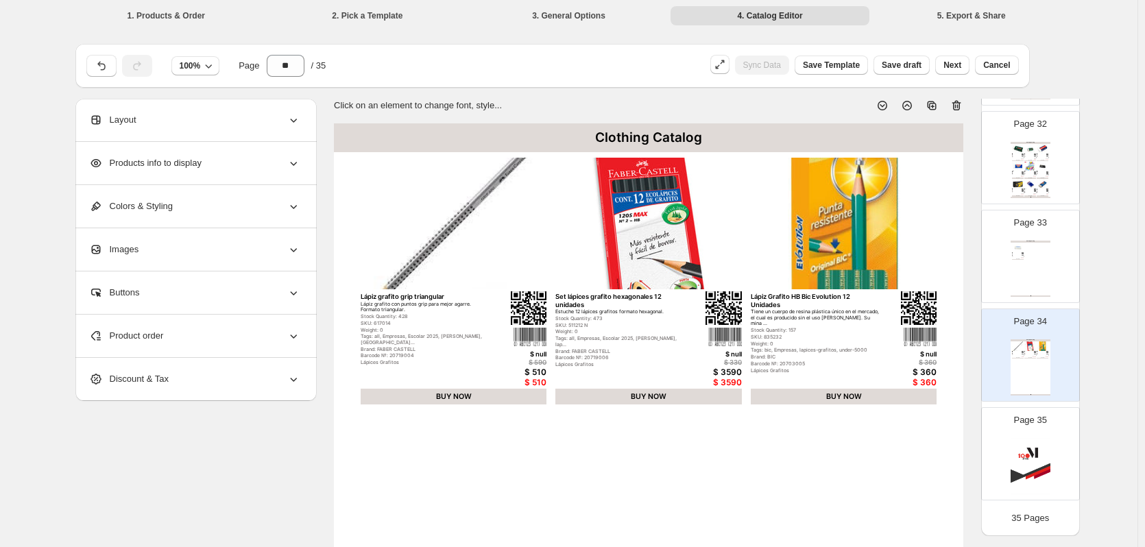
click at [961, 103] on icon at bounding box center [956, 106] width 9 height 10
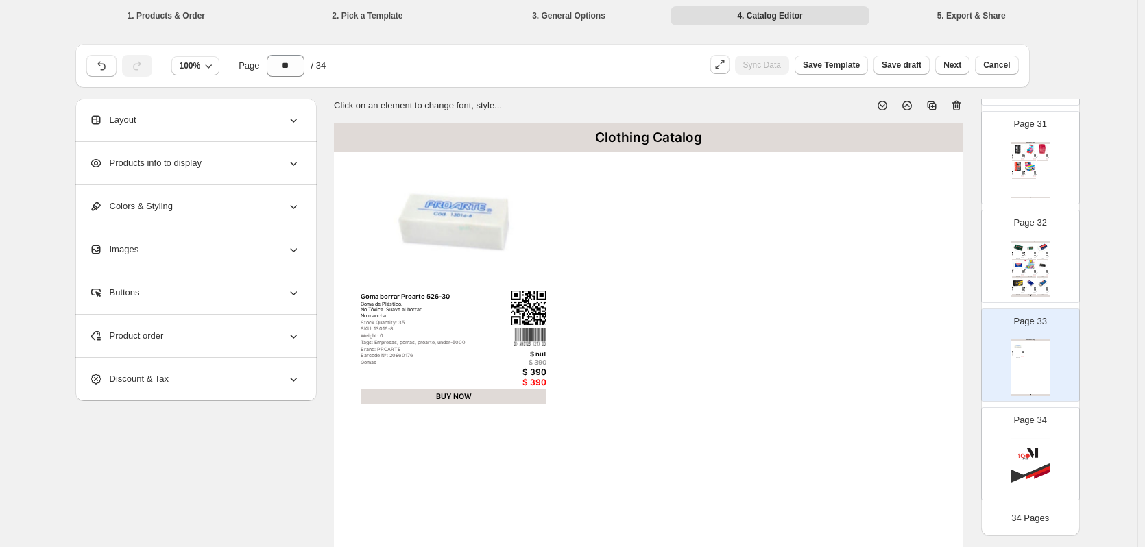
click at [961, 103] on icon at bounding box center [956, 106] width 9 height 10
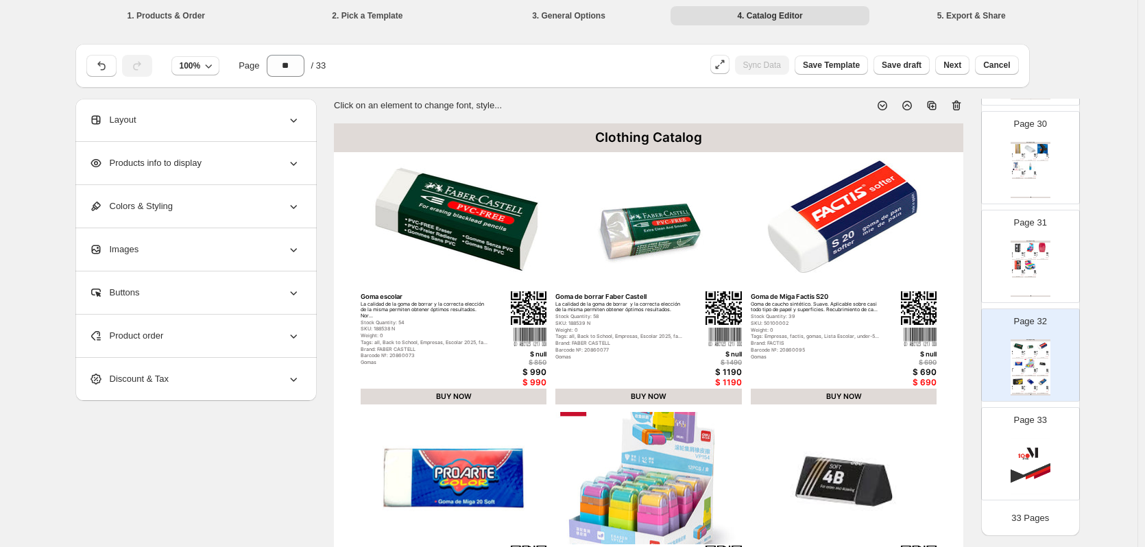
click at [961, 103] on icon at bounding box center [956, 106] width 9 height 10
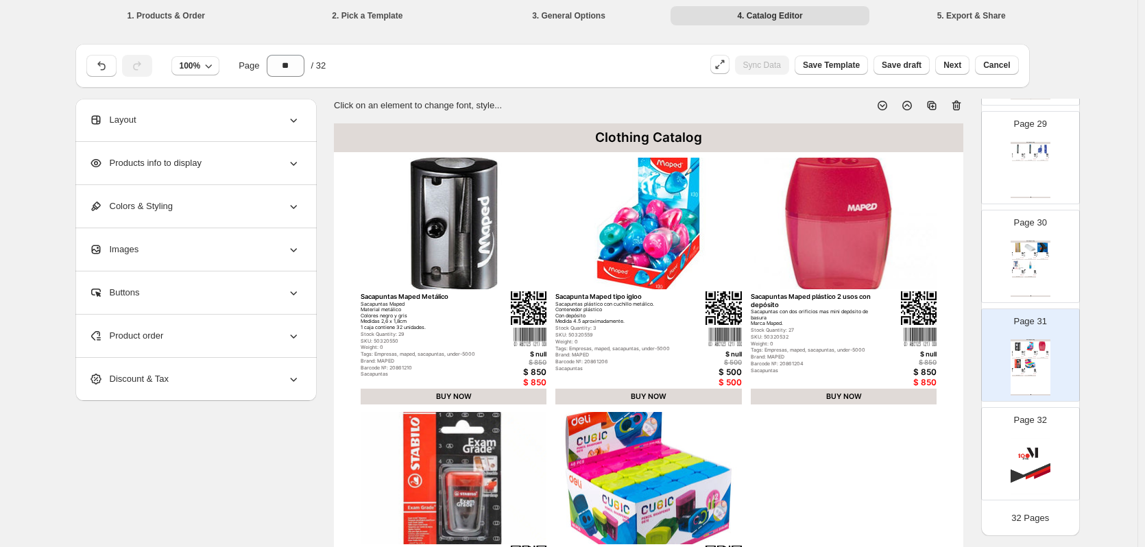
click at [961, 103] on icon at bounding box center [956, 106] width 9 height 10
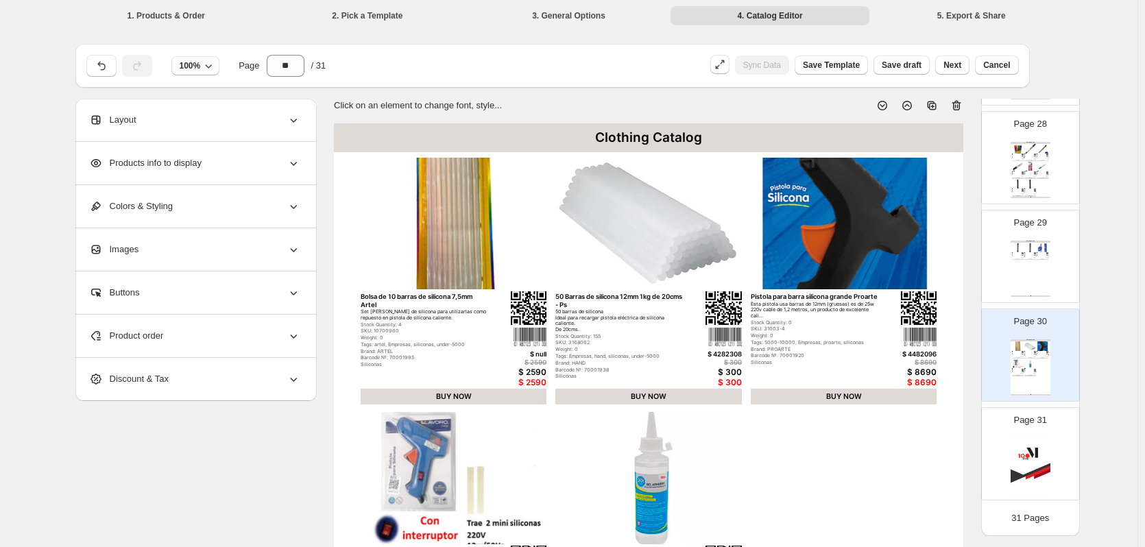
click at [961, 103] on icon at bounding box center [956, 106] width 9 height 10
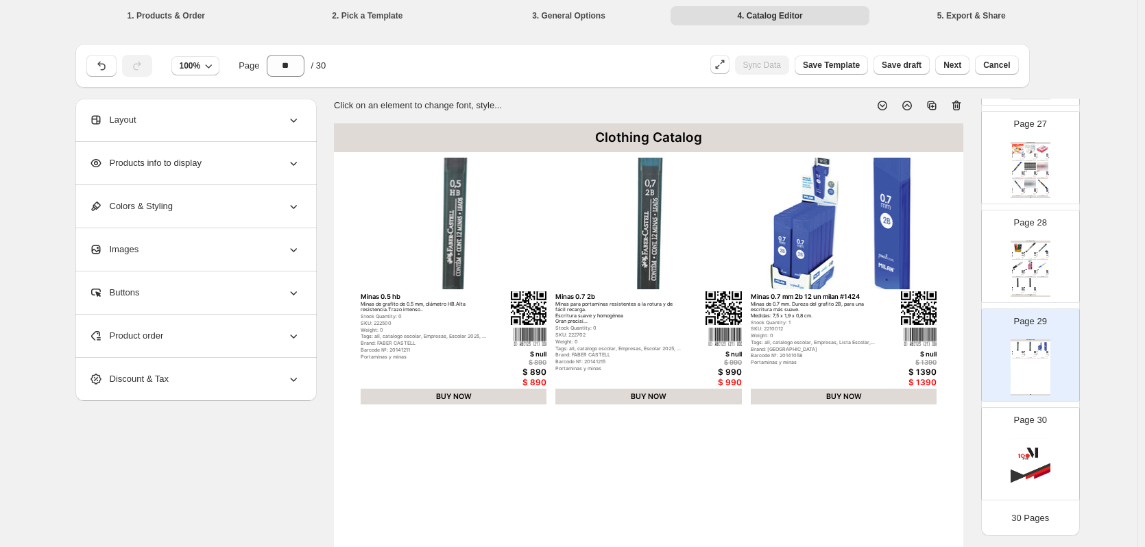
click at [961, 103] on icon at bounding box center [956, 106] width 9 height 10
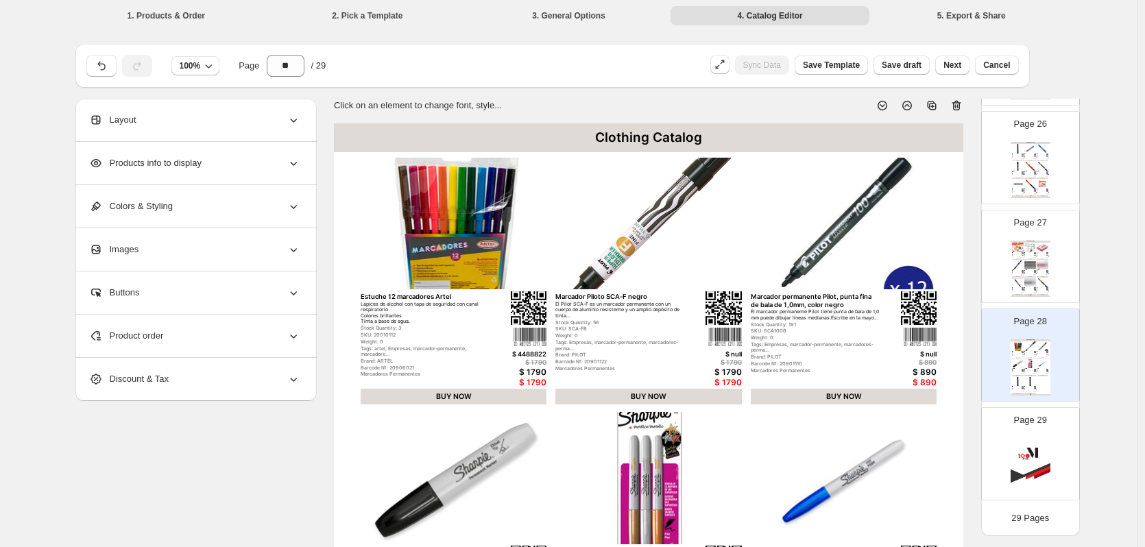
click at [961, 103] on icon at bounding box center [956, 106] width 9 height 10
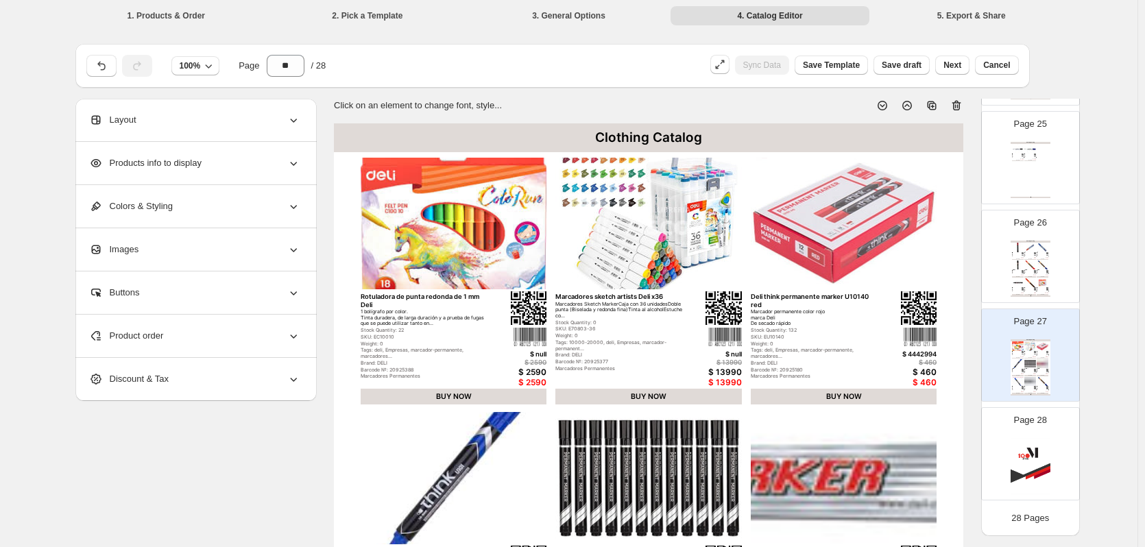
click at [961, 103] on icon at bounding box center [956, 106] width 9 height 10
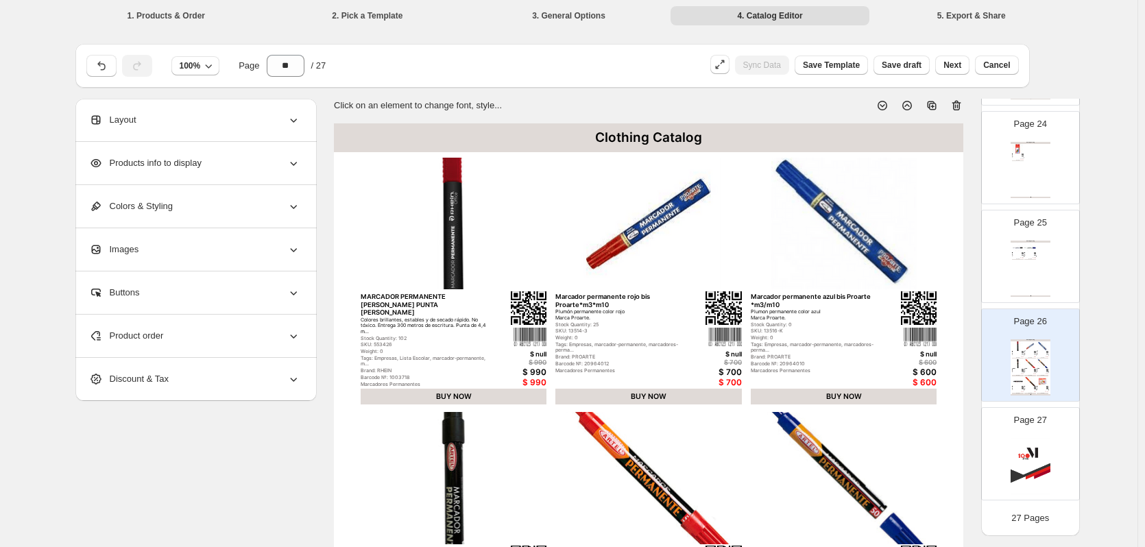
click at [961, 103] on icon at bounding box center [956, 106] width 9 height 10
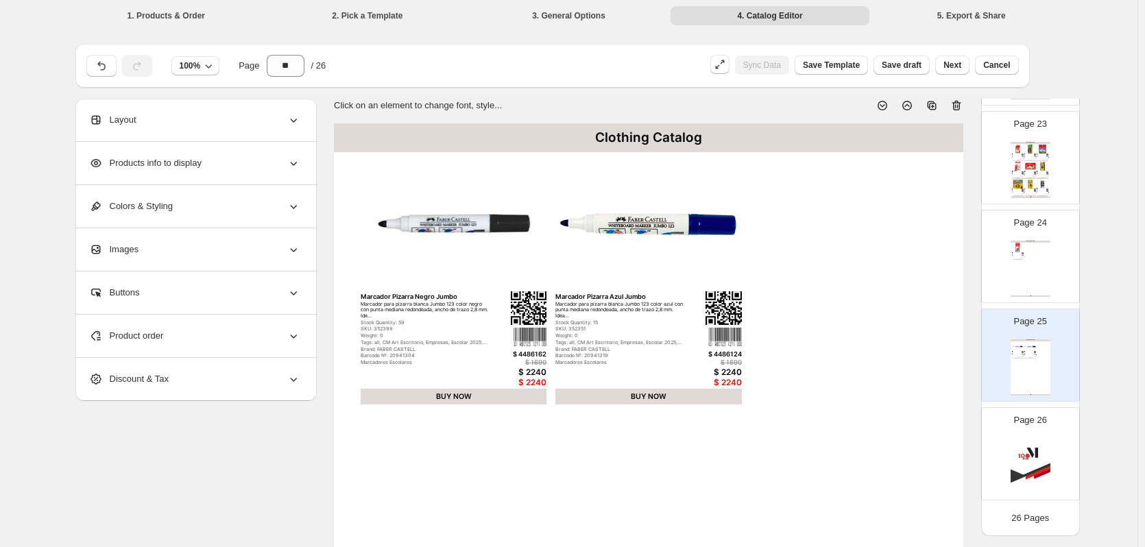
click at [961, 103] on icon at bounding box center [956, 106] width 9 height 10
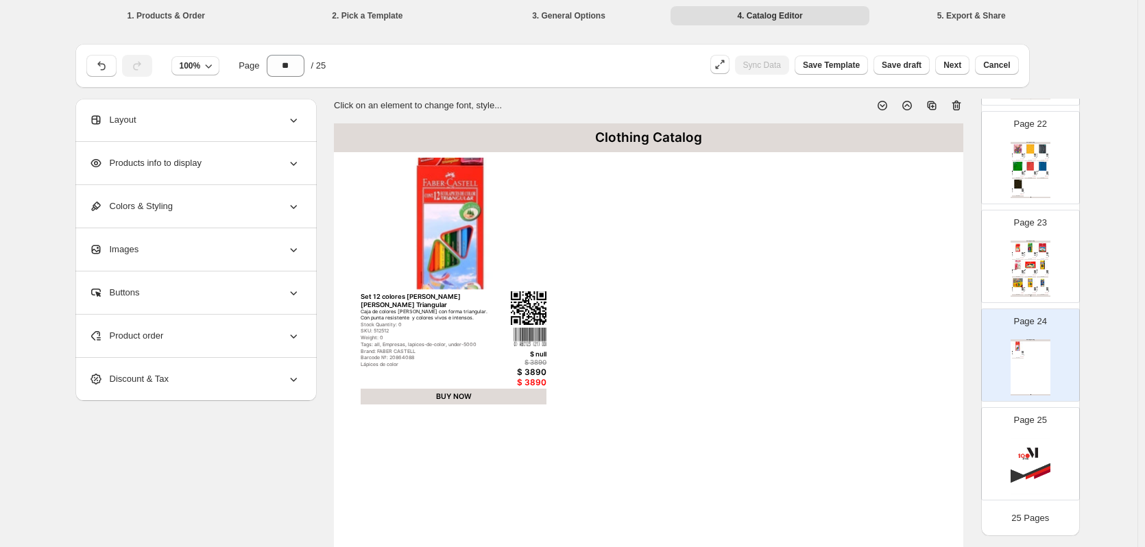
click at [961, 103] on icon at bounding box center [956, 106] width 9 height 10
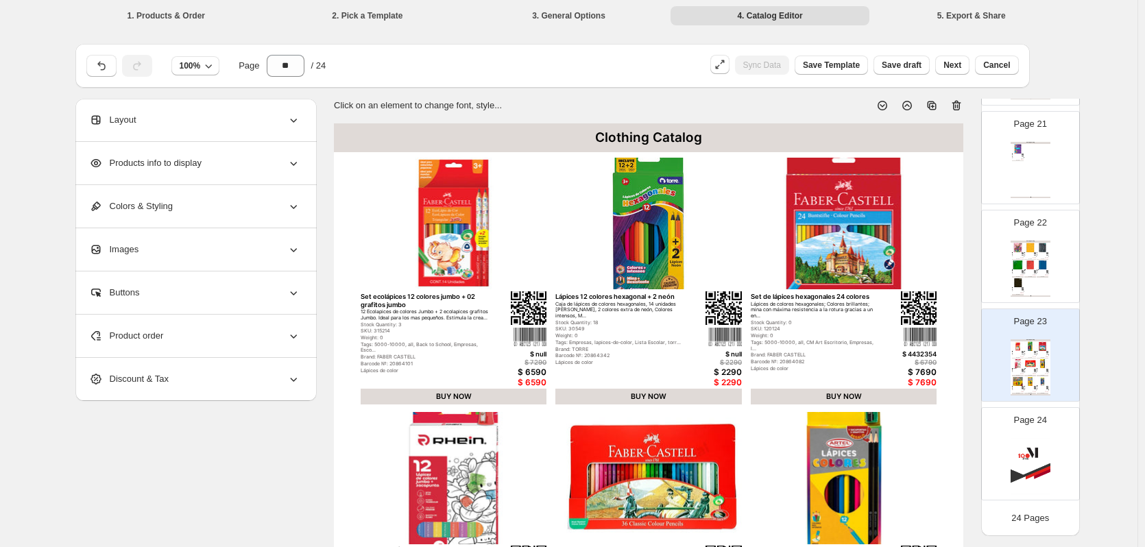
click at [961, 103] on icon at bounding box center [956, 106] width 9 height 10
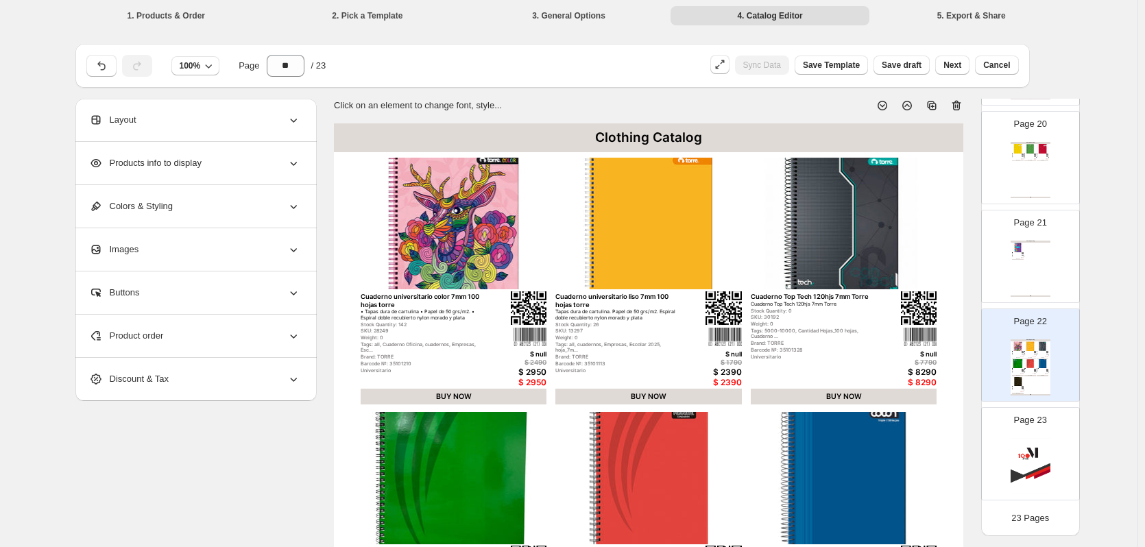
click at [961, 103] on icon at bounding box center [956, 106] width 9 height 10
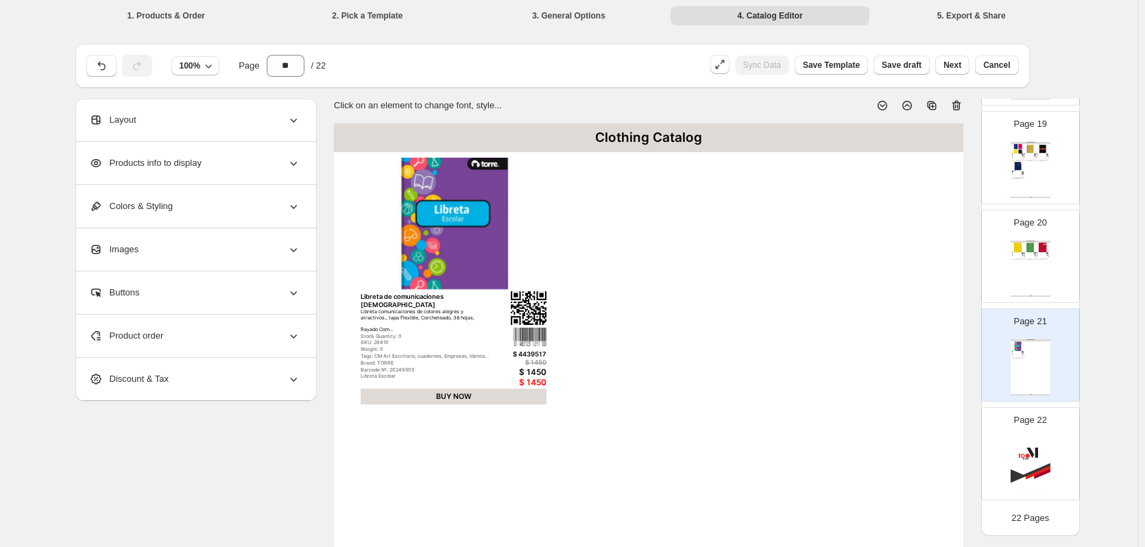
click at [961, 103] on icon at bounding box center [956, 106] width 9 height 10
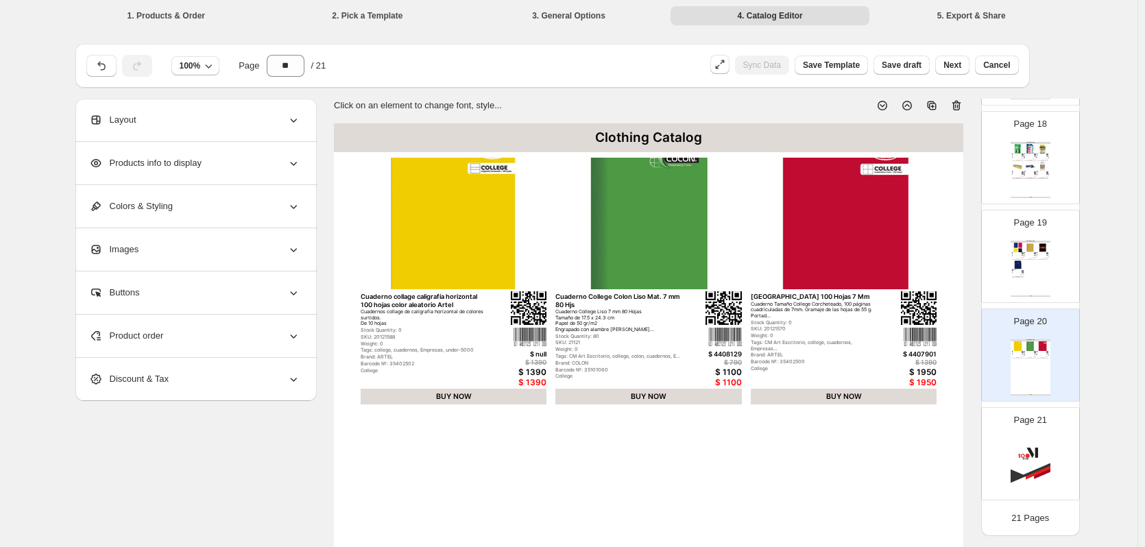
click at [961, 103] on icon at bounding box center [956, 106] width 9 height 10
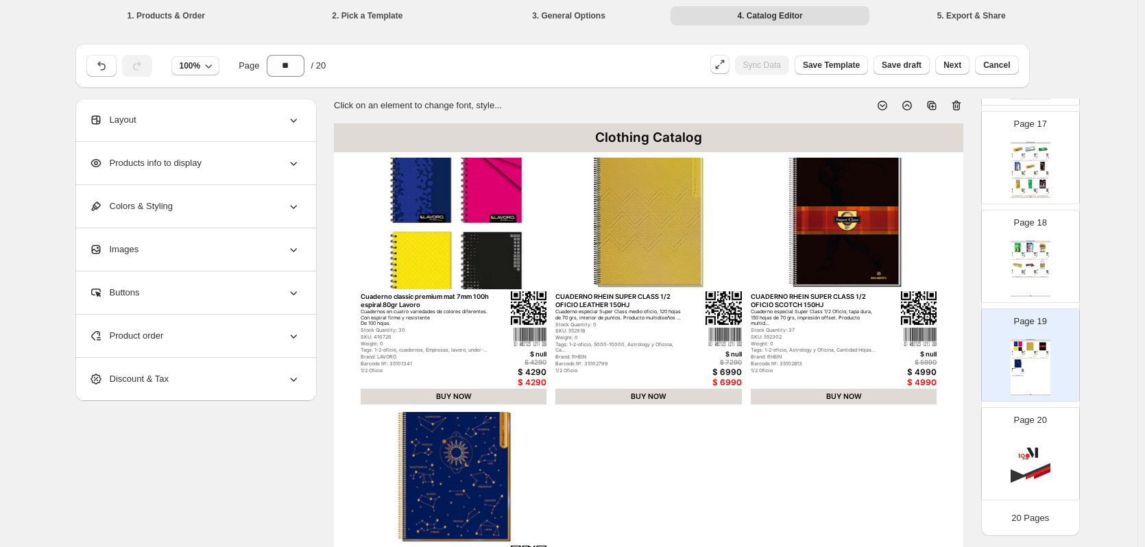
click at [961, 103] on icon at bounding box center [956, 106] width 9 height 10
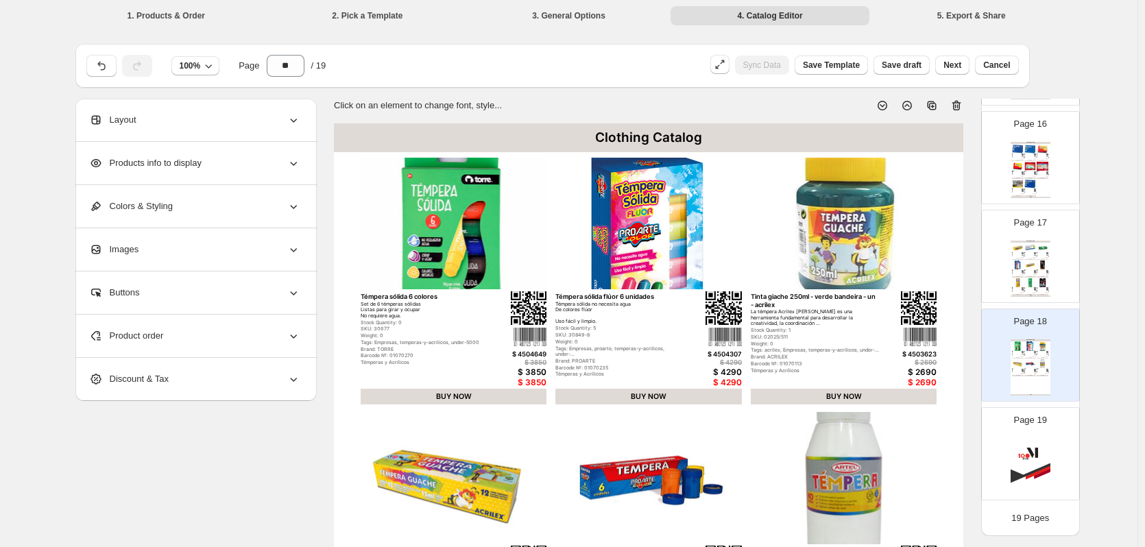
click at [961, 103] on icon at bounding box center [956, 106] width 9 height 10
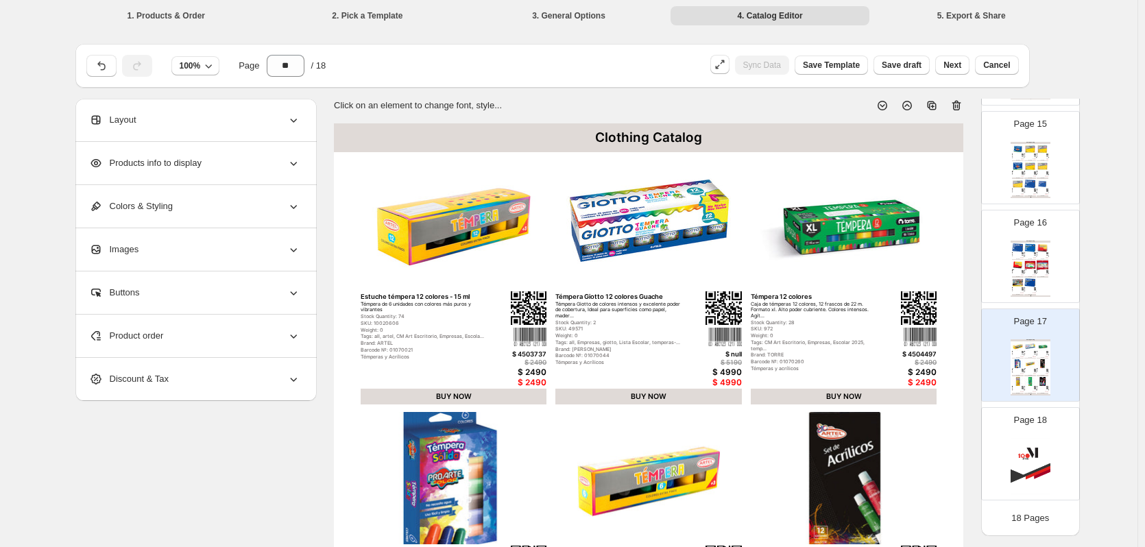
click at [961, 103] on icon at bounding box center [956, 106] width 9 height 10
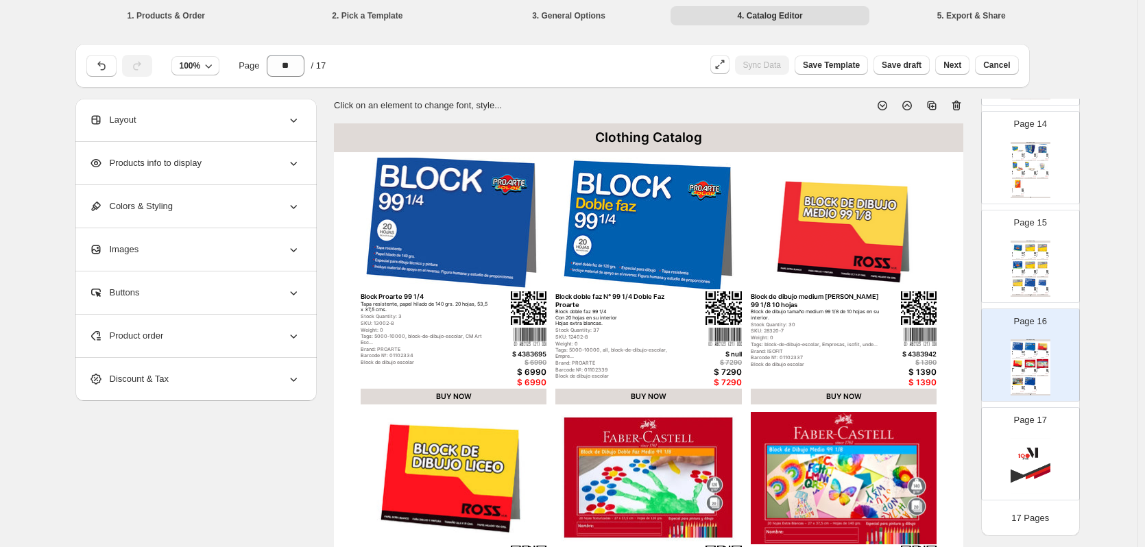
click at [961, 103] on icon at bounding box center [956, 106] width 9 height 10
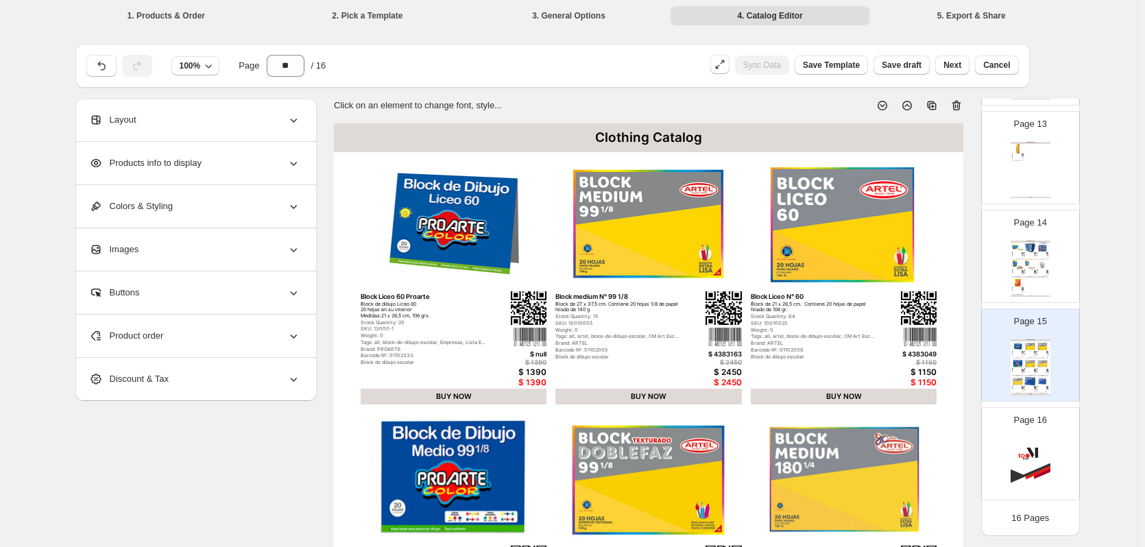
click at [961, 103] on icon at bounding box center [956, 106] width 9 height 10
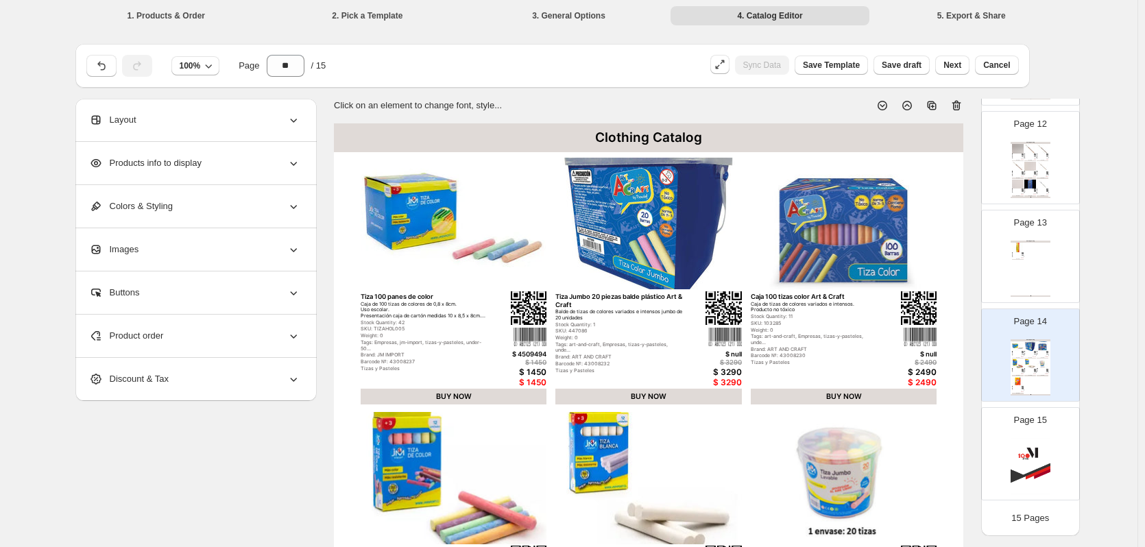
click at [961, 103] on icon at bounding box center [956, 106] width 9 height 10
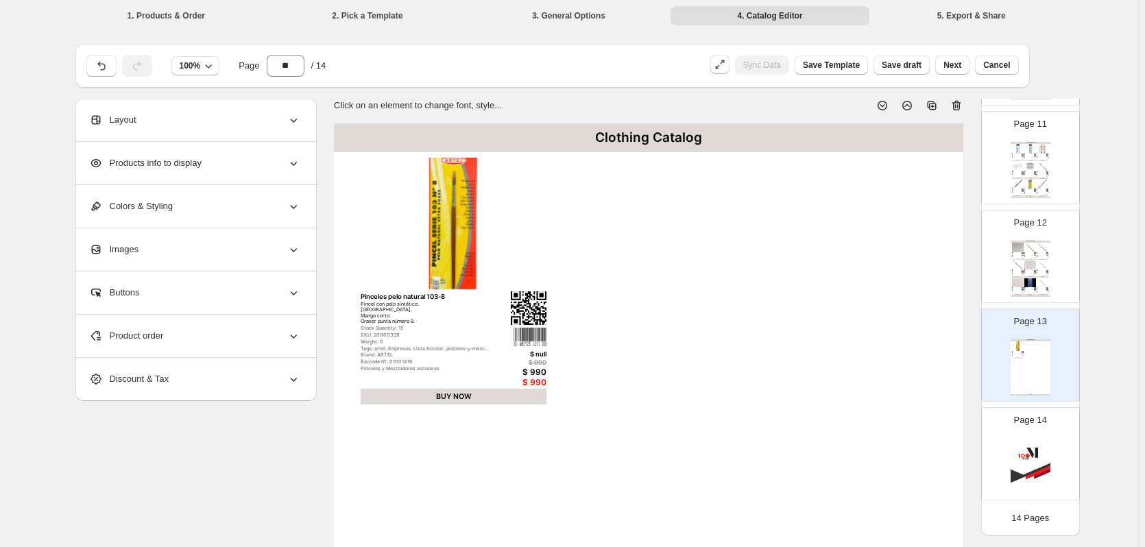
click at [961, 103] on icon at bounding box center [956, 106] width 9 height 10
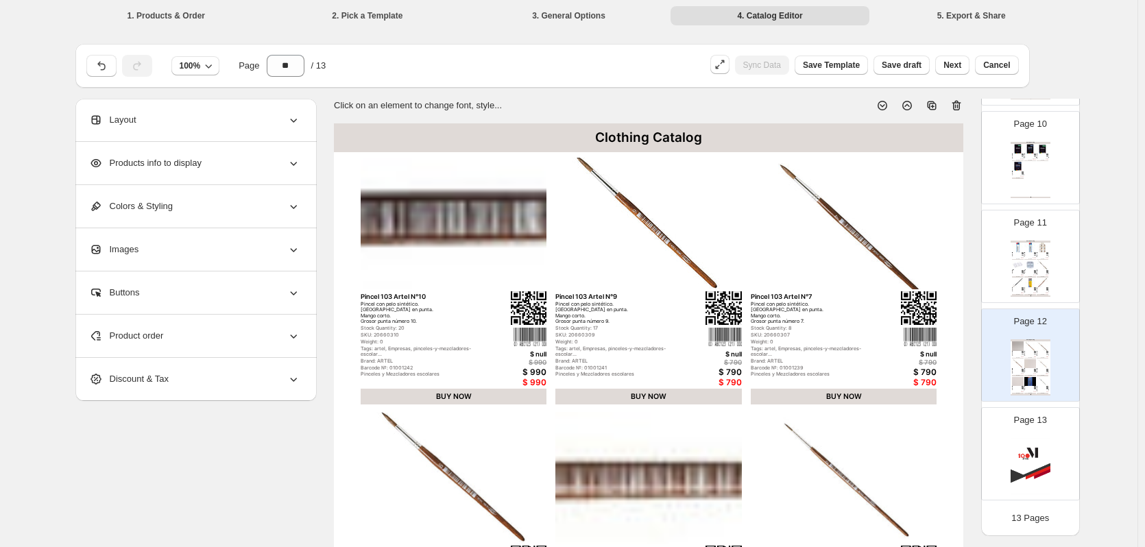
click at [961, 103] on icon at bounding box center [956, 106] width 9 height 10
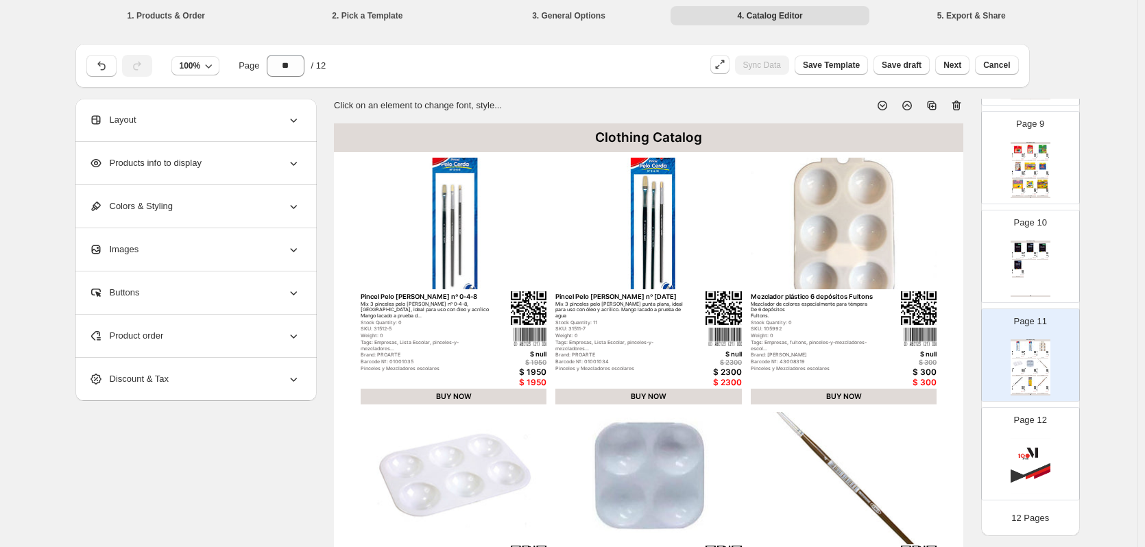
click at [961, 103] on icon at bounding box center [956, 106] width 9 height 10
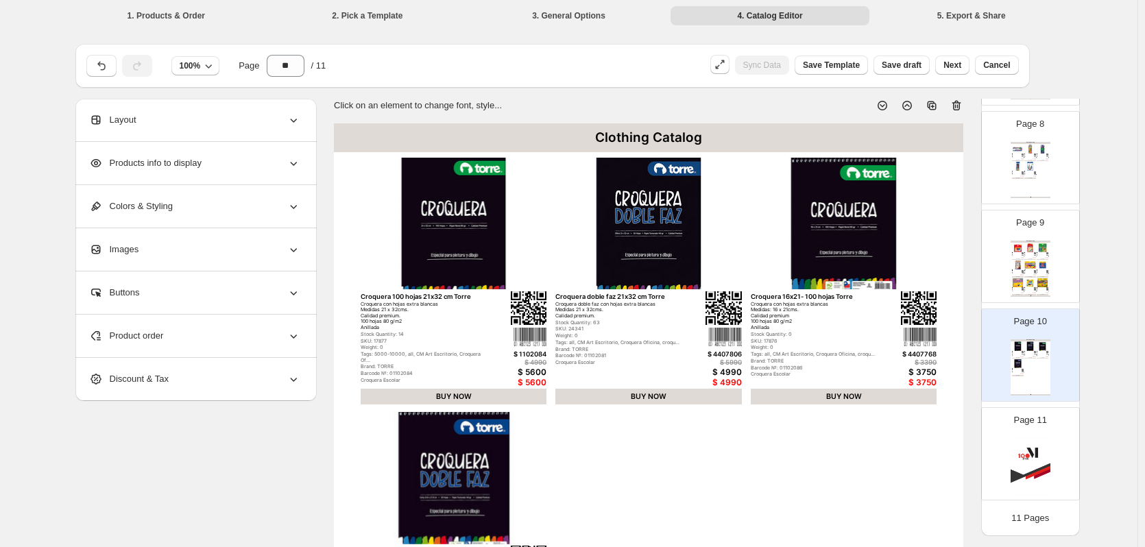
click at [961, 103] on icon at bounding box center [956, 106] width 9 height 10
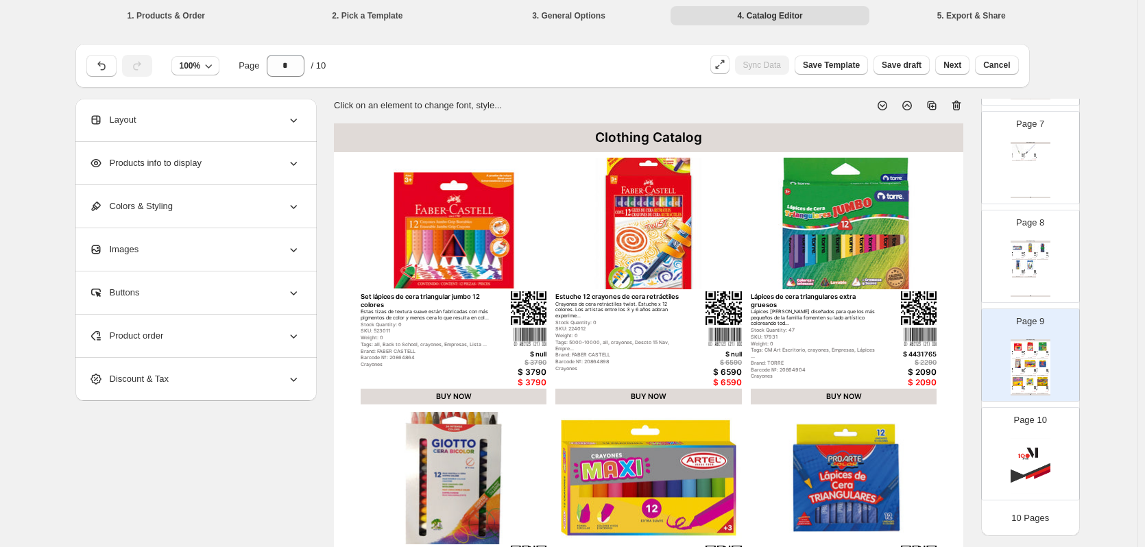
click at [961, 103] on icon at bounding box center [956, 106] width 9 height 10
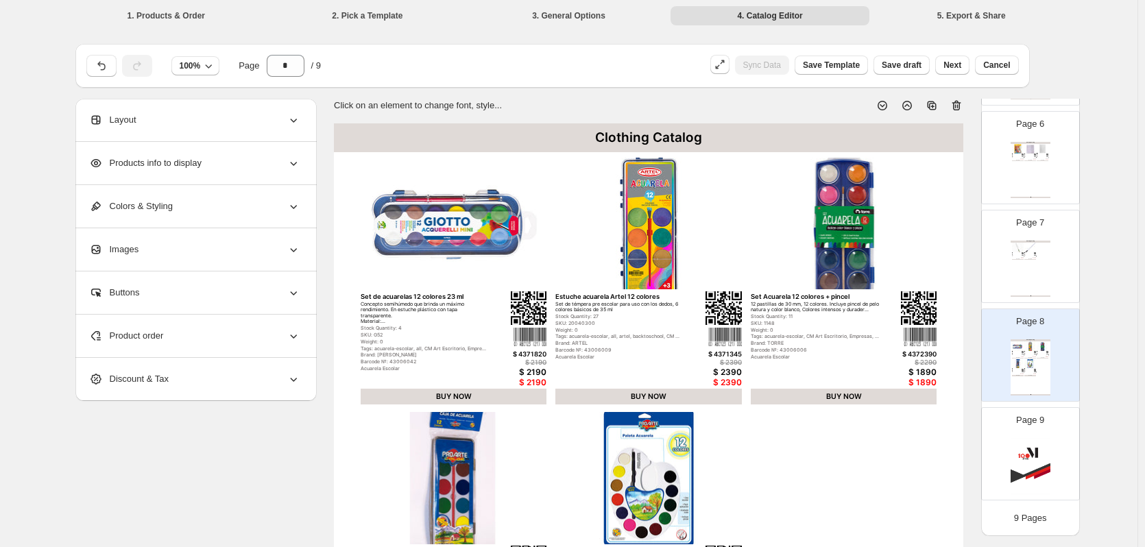
click at [961, 103] on icon at bounding box center [956, 106] width 9 height 10
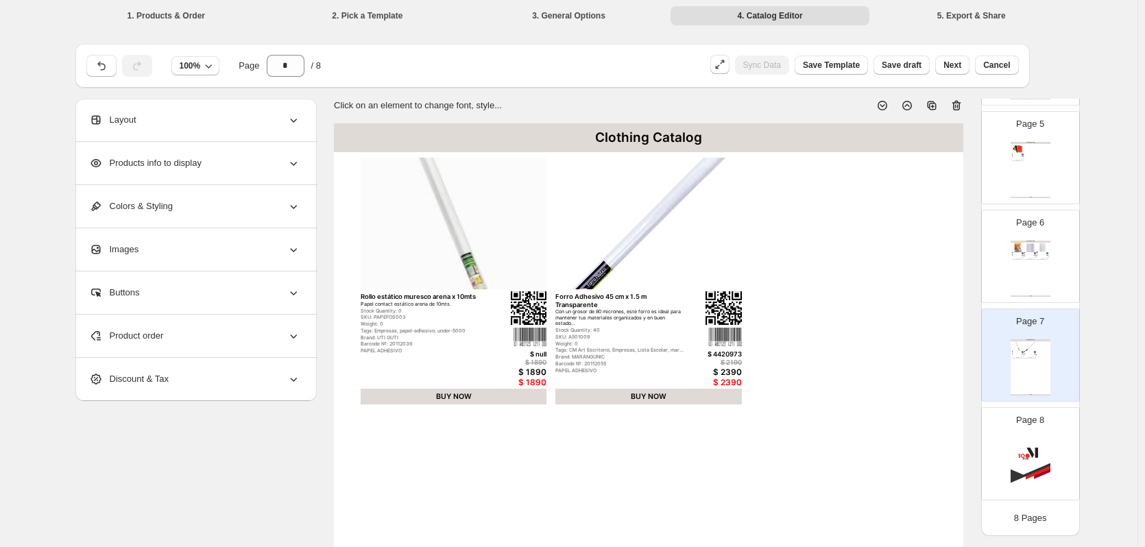
click at [961, 103] on icon at bounding box center [956, 106] width 9 height 10
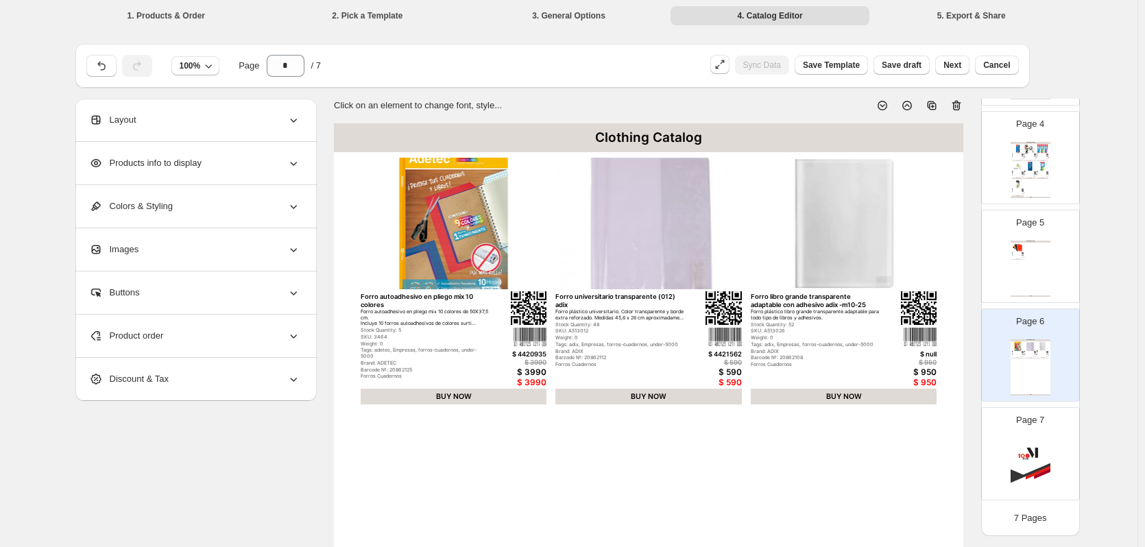
click at [961, 103] on icon at bounding box center [956, 106] width 9 height 10
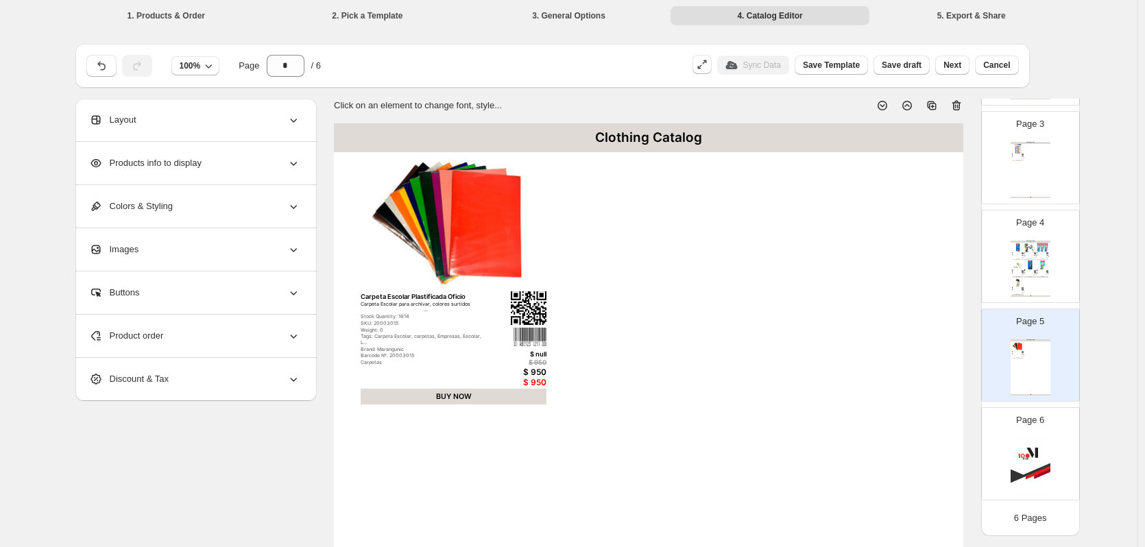
click at [961, 103] on icon at bounding box center [956, 106] width 9 height 10
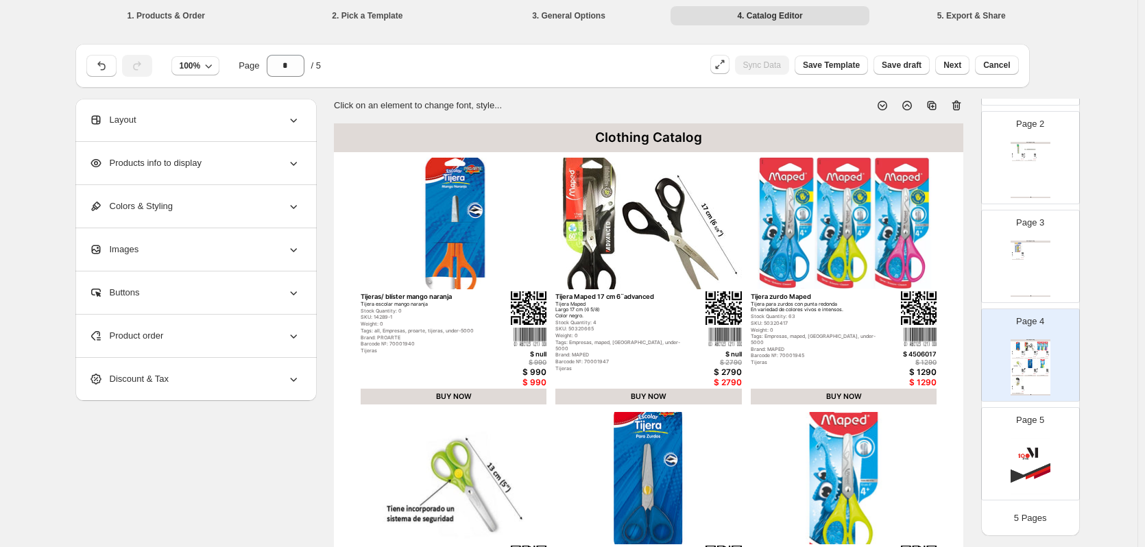
click at [961, 103] on icon at bounding box center [956, 106] width 9 height 10
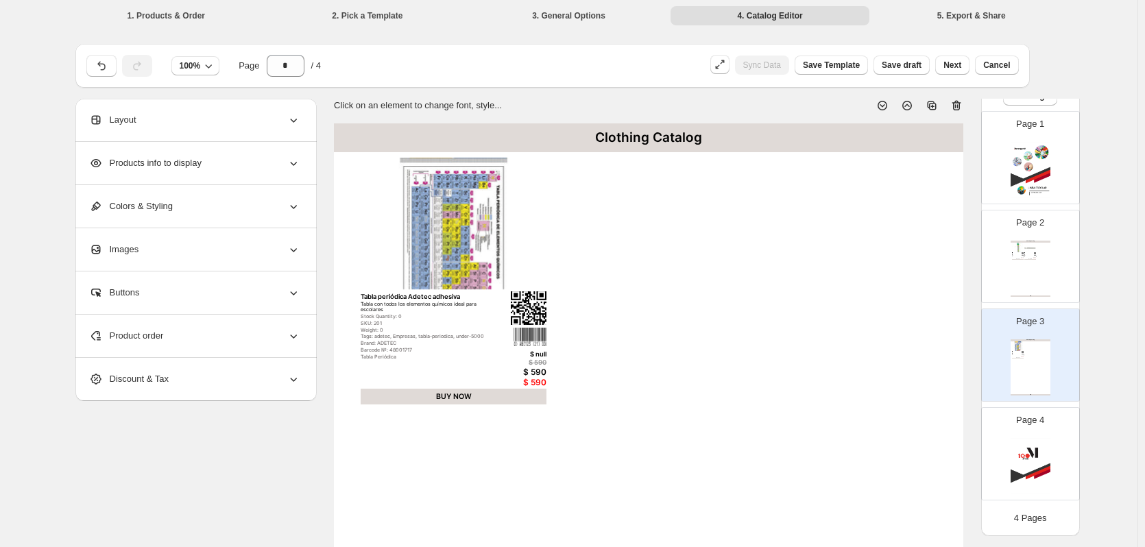
click at [961, 103] on icon at bounding box center [956, 106] width 9 height 10
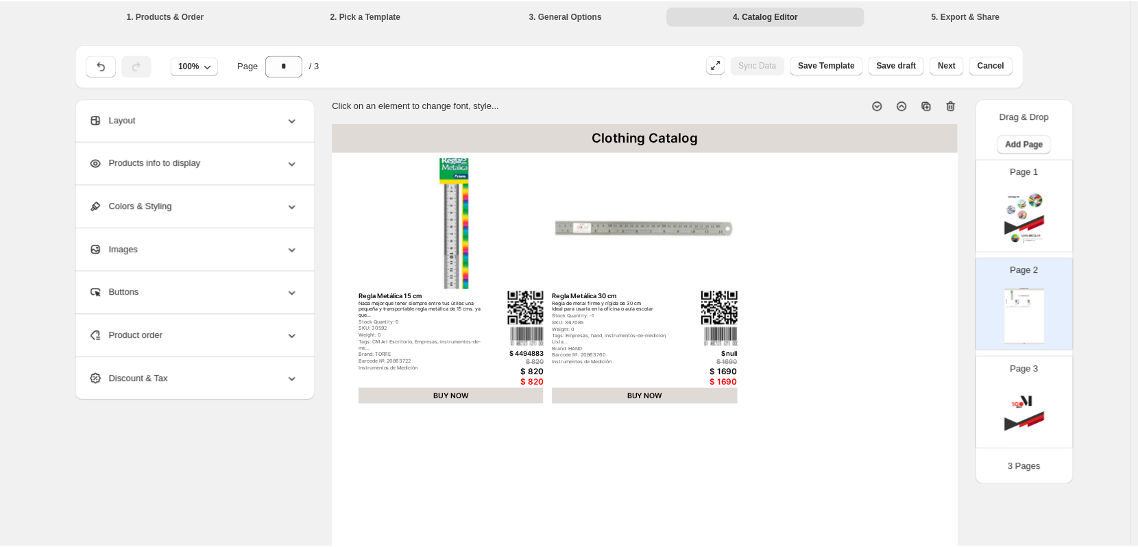
scroll to position [0, 0]
click at [1032, 144] on span "Add Page" at bounding box center [1030, 143] width 38 height 11
click at [1038, 195] on span "Product Grid Page" at bounding box center [1033, 196] width 73 height 10
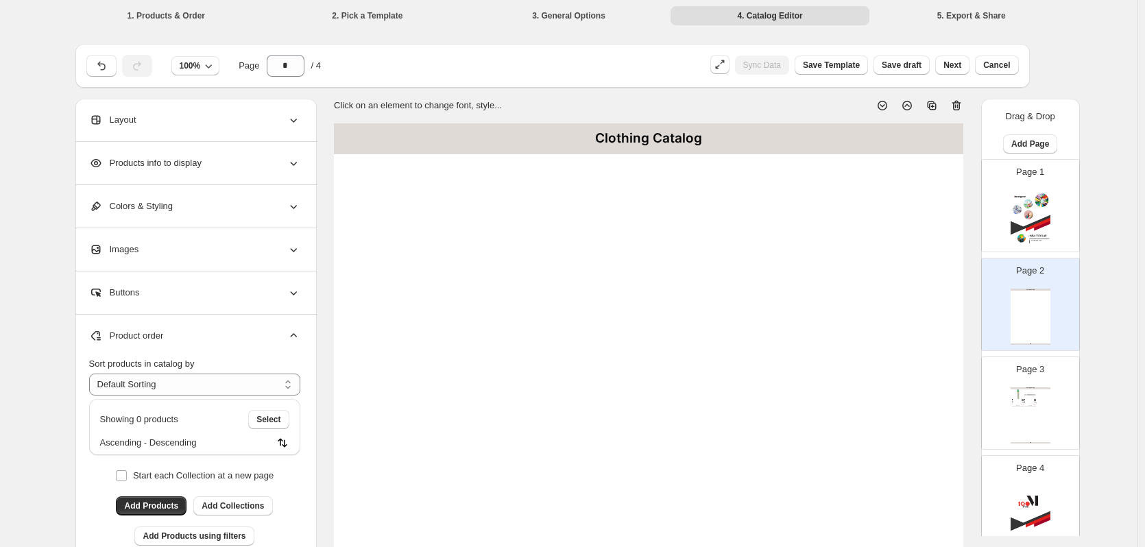
click at [263, 127] on div "Layout" at bounding box center [194, 120] width 211 height 42
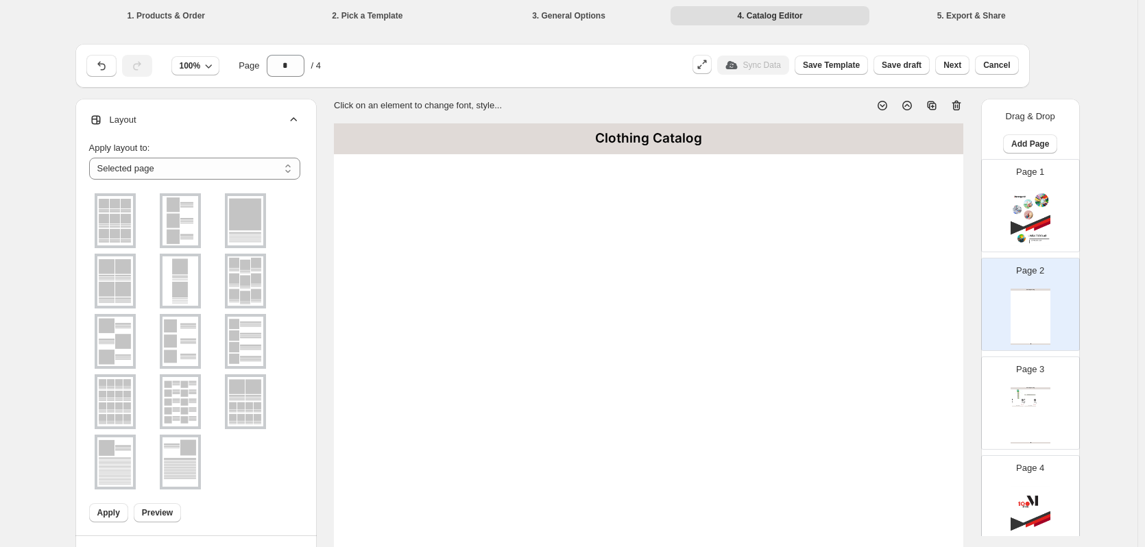
click at [129, 227] on img at bounding box center [115, 220] width 36 height 49
click at [1031, 316] on div "Clothing Catalog Clothing Catalog | Page undefined" at bounding box center [1030, 317] width 40 height 56
click at [1041, 414] on div "Clothing Catalog Regla Metálica 15 cm Nada mejor que tener siempre entre tus út…" at bounding box center [1030, 415] width 40 height 56
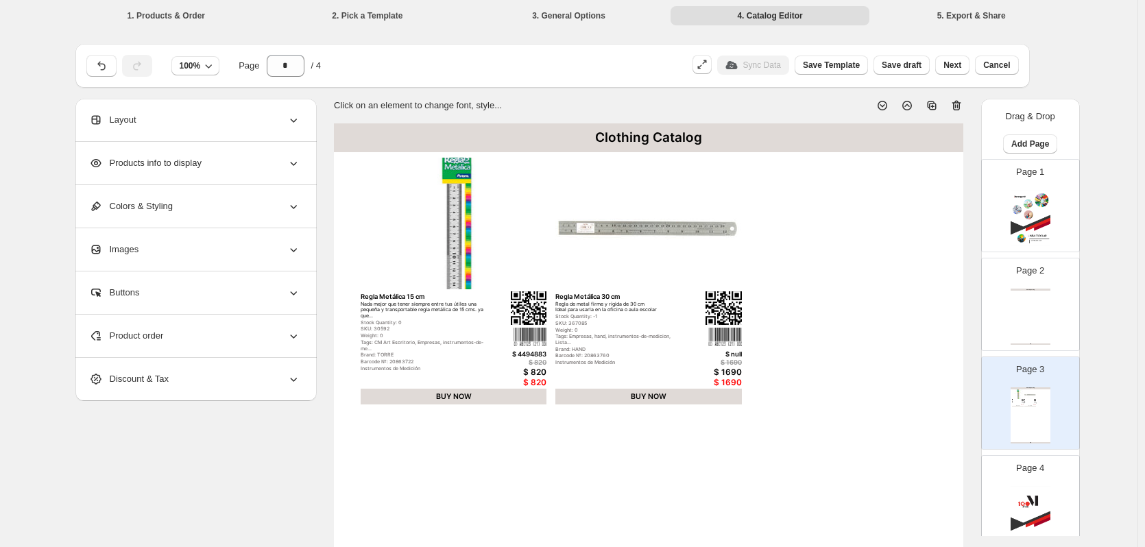
click at [960, 108] on icon at bounding box center [956, 106] width 14 height 14
type input "*"
